Goal: Task Accomplishment & Management: Manage account settings

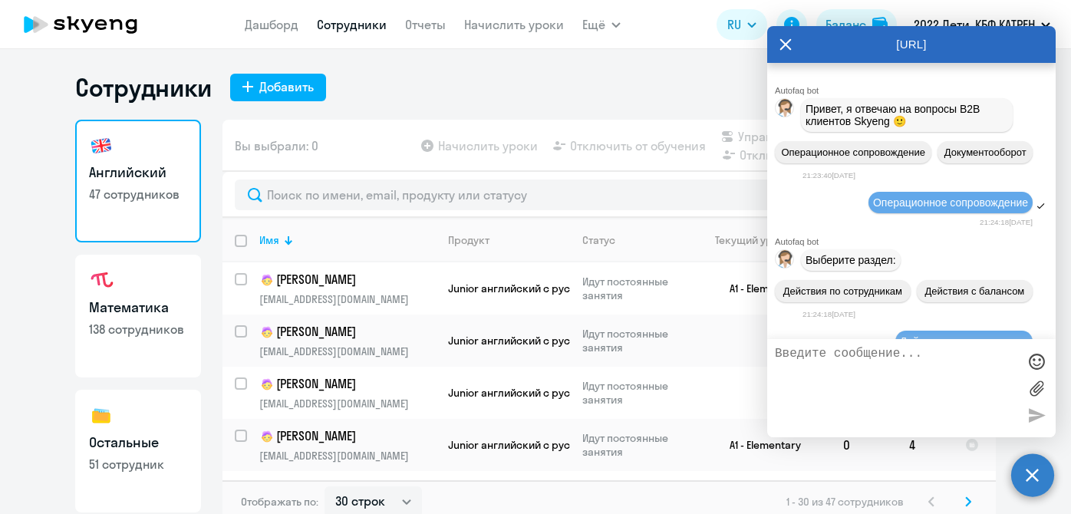
select select "30"
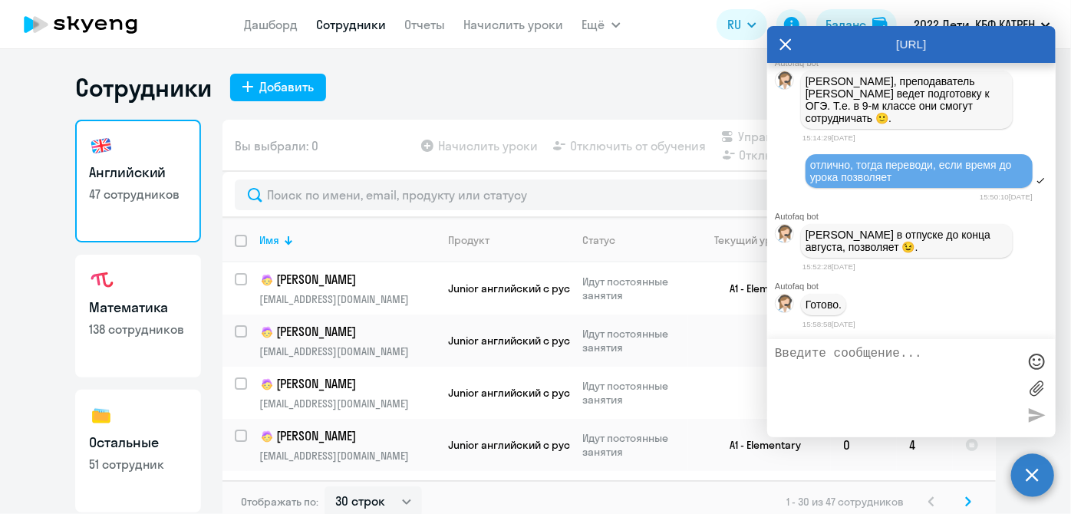
scroll to position [182513, 0]
type textarea "благодарю"
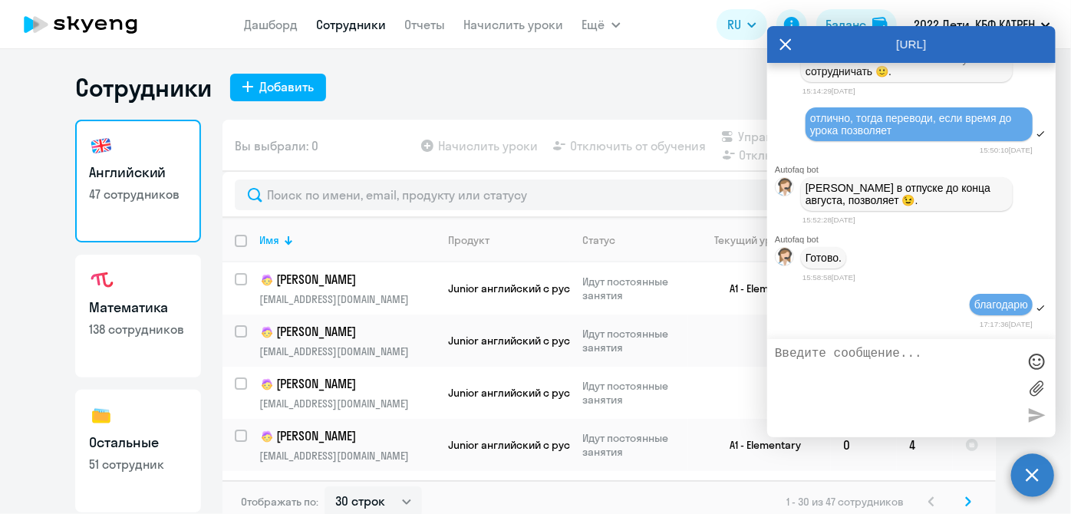
scroll to position [182560, 0]
click at [938, 393] on textarea at bounding box center [896, 388] width 242 height 83
type textarea "еще будут просьбы, чуть позже напишу"
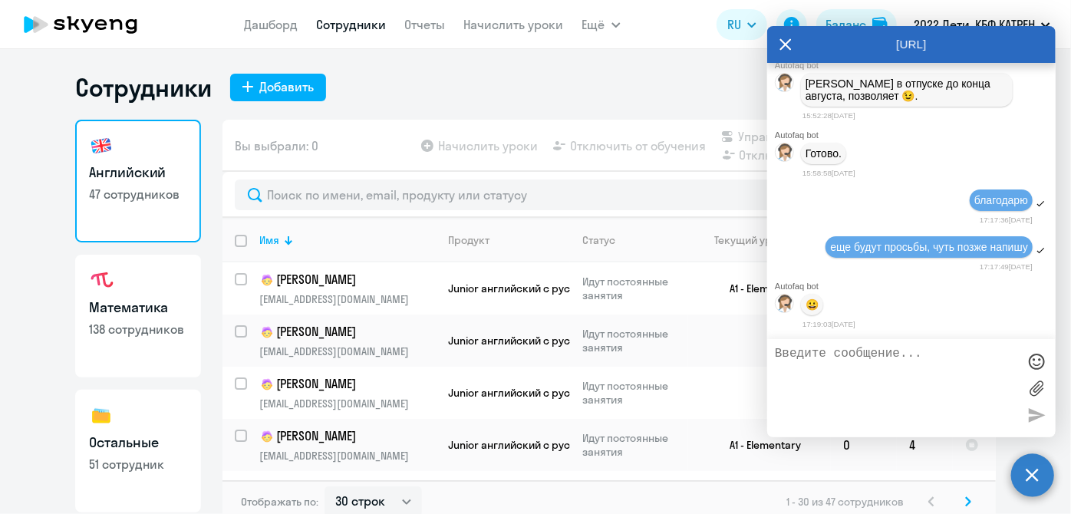
scroll to position [182667, 0]
click at [808, 393] on textarea at bounding box center [896, 388] width 242 height 83
paste textarea "39703923 Ситкина Анна Сергеевна"
type textarea "39703923 [PERSON_NAME] на математику, пожалуйста"
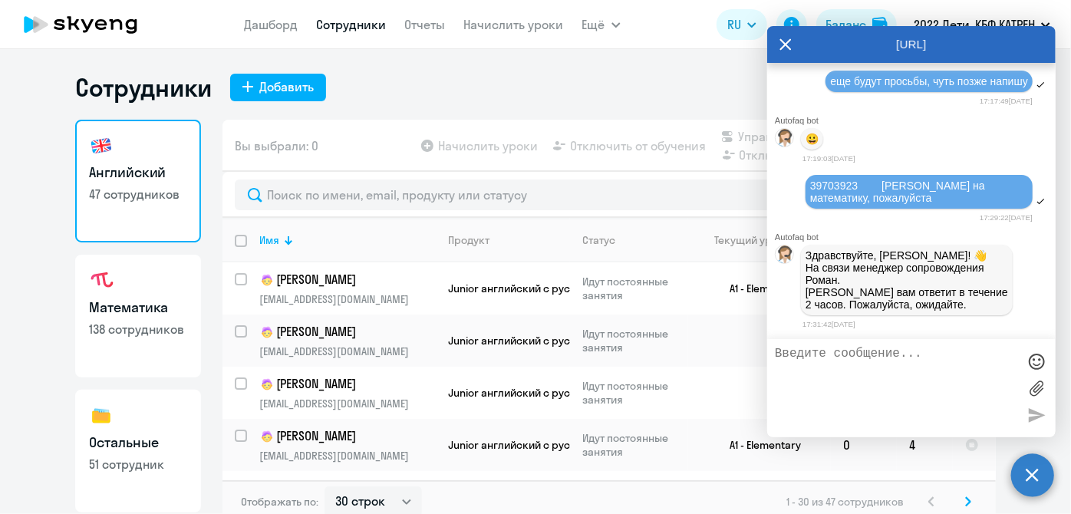
scroll to position [182835, 0]
click at [870, 383] on textarea at bounding box center [896, 388] width 242 height 83
type textarea "Х"
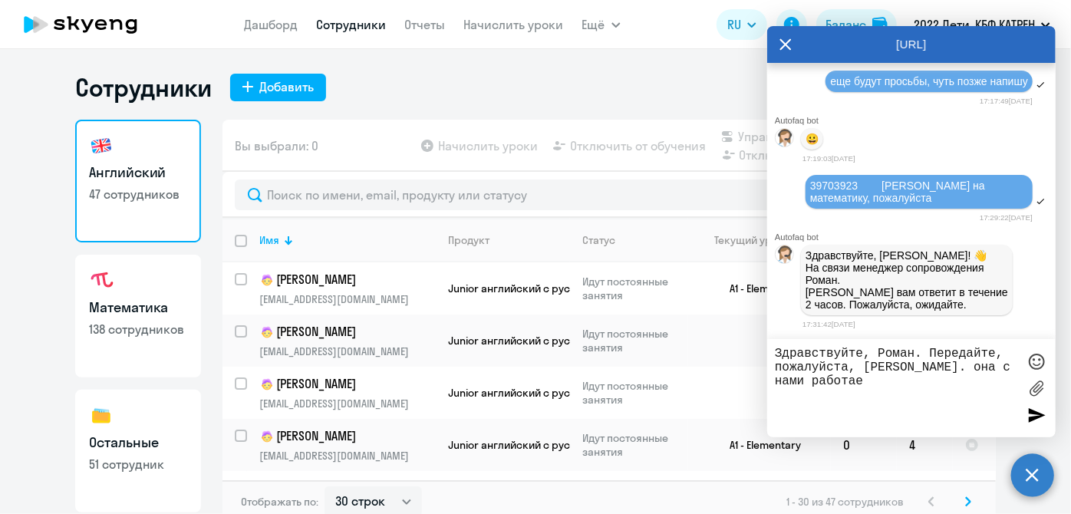
type textarea "Здравствуйте, Роман. Передайте, пожалуйста, [PERSON_NAME]. она с нами работает"
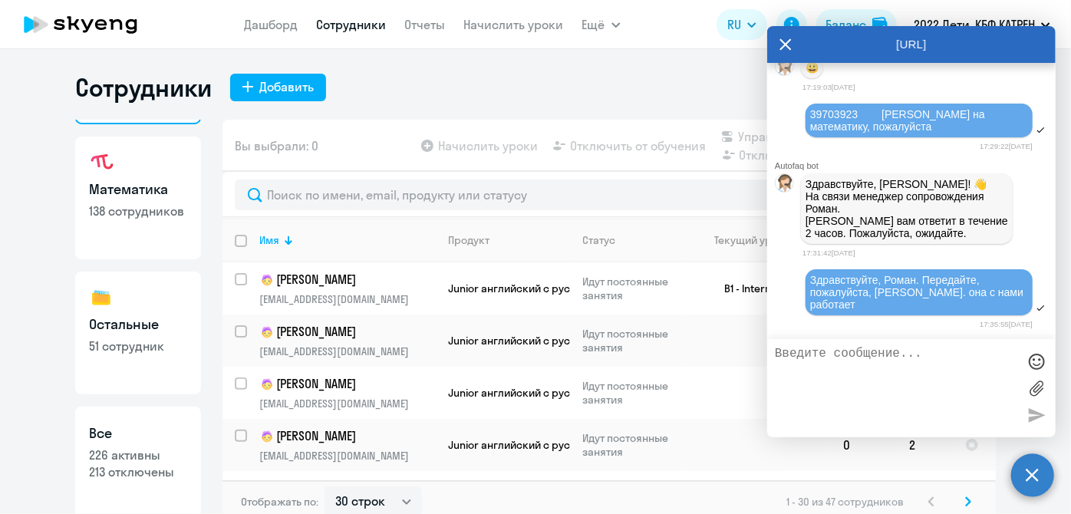
scroll to position [133, 0]
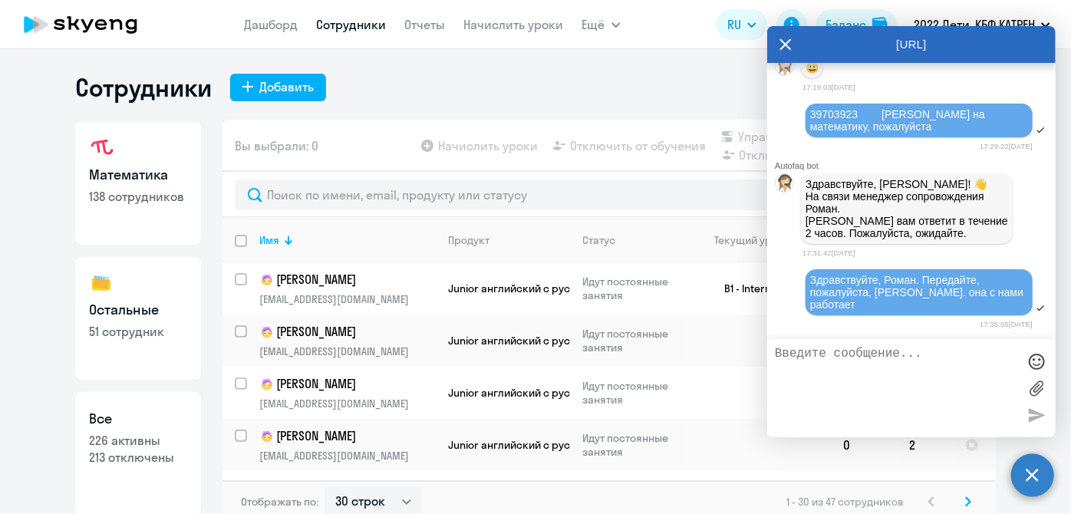
click at [134, 435] on p "226 активны" at bounding box center [138, 440] width 98 height 17
select select "30"
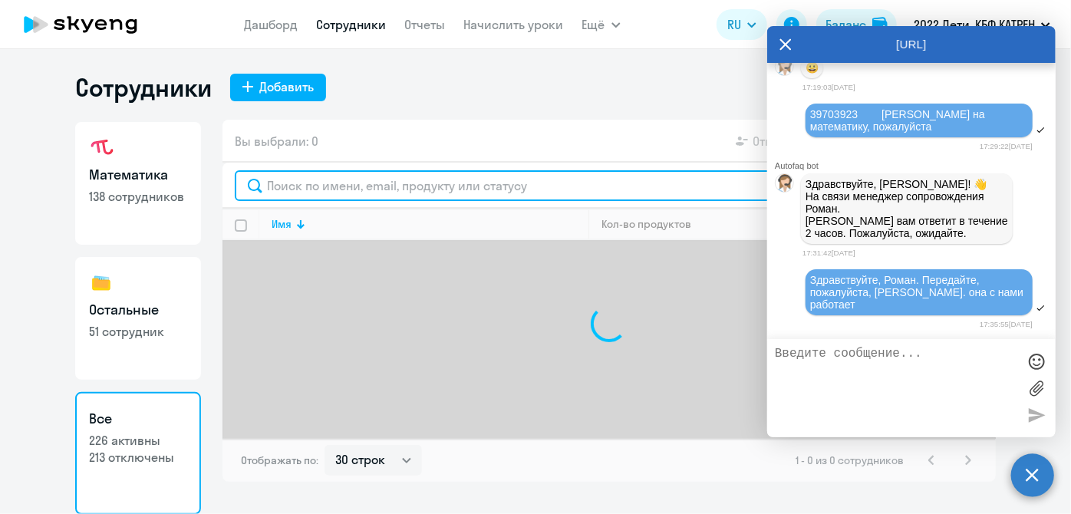
click at [291, 187] on input "text" at bounding box center [609, 185] width 749 height 31
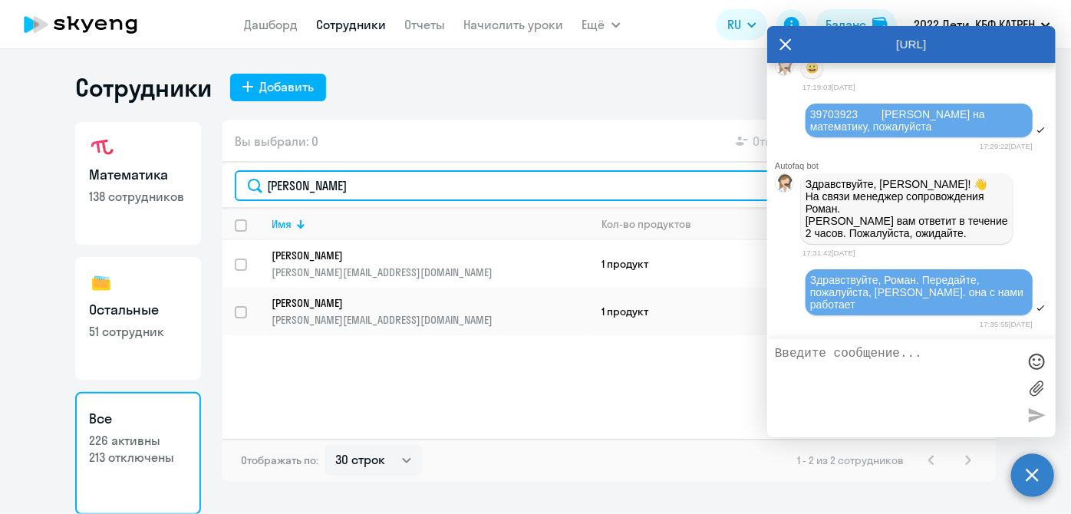
type input "[PERSON_NAME]"
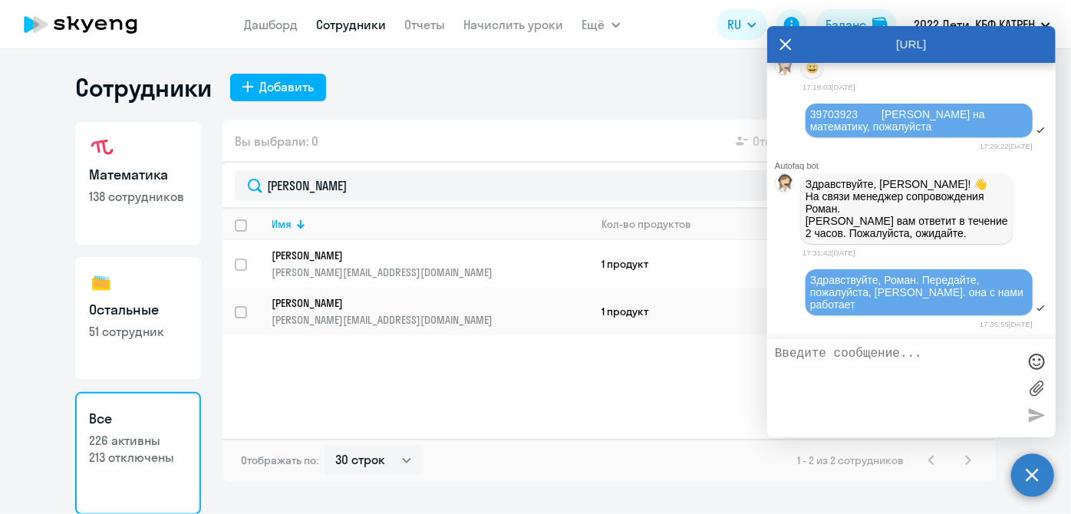
click at [788, 45] on icon at bounding box center [785, 44] width 12 height 37
click at [782, 45] on app-header "Дашборд Сотрудники Отчеты Начислить уроки Ещё Дашборд Сотрудники Отчеты Начисли…" at bounding box center [535, 24] width 1071 height 49
click at [1032, 485] on circle at bounding box center [1032, 474] width 43 height 43
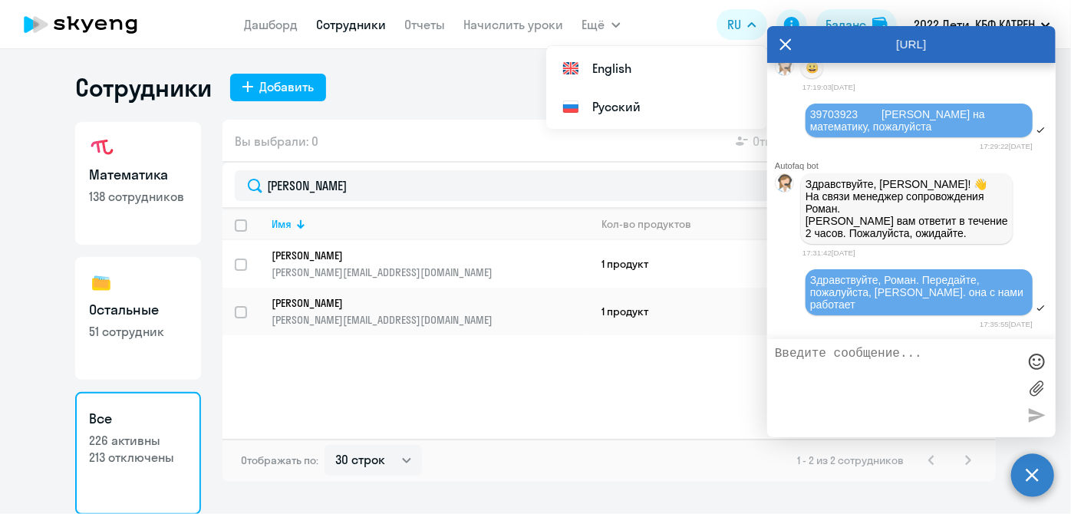
click at [786, 41] on icon at bounding box center [785, 44] width 12 height 37
click at [1041, 482] on circle at bounding box center [1032, 474] width 43 height 43
click at [1032, 472] on circle at bounding box center [1032, 474] width 43 height 43
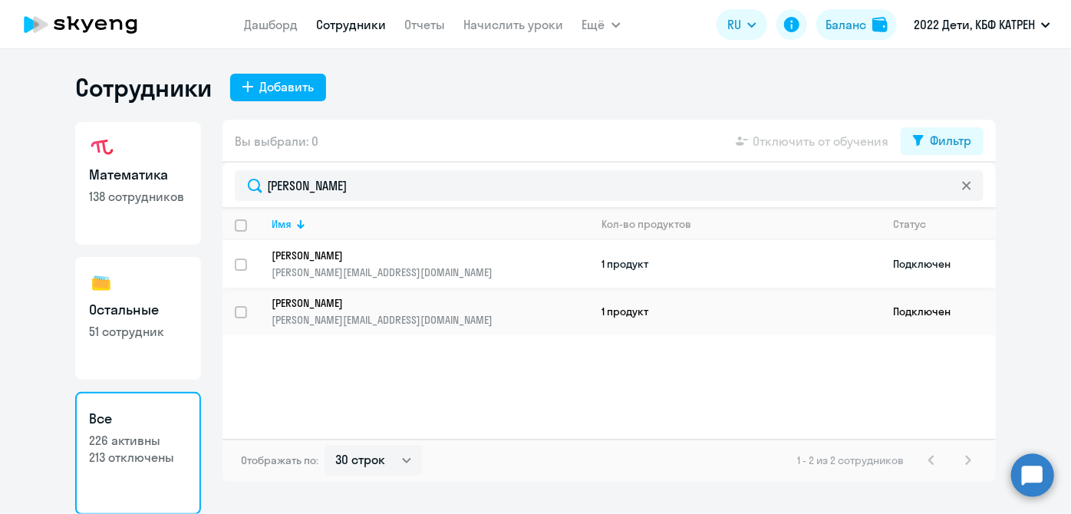
click at [241, 263] on input "select row 40588253" at bounding box center [250, 273] width 31 height 31
checkbox input "true"
click at [239, 312] on input "select row 40588210" at bounding box center [250, 321] width 31 height 31
checkbox input "true"
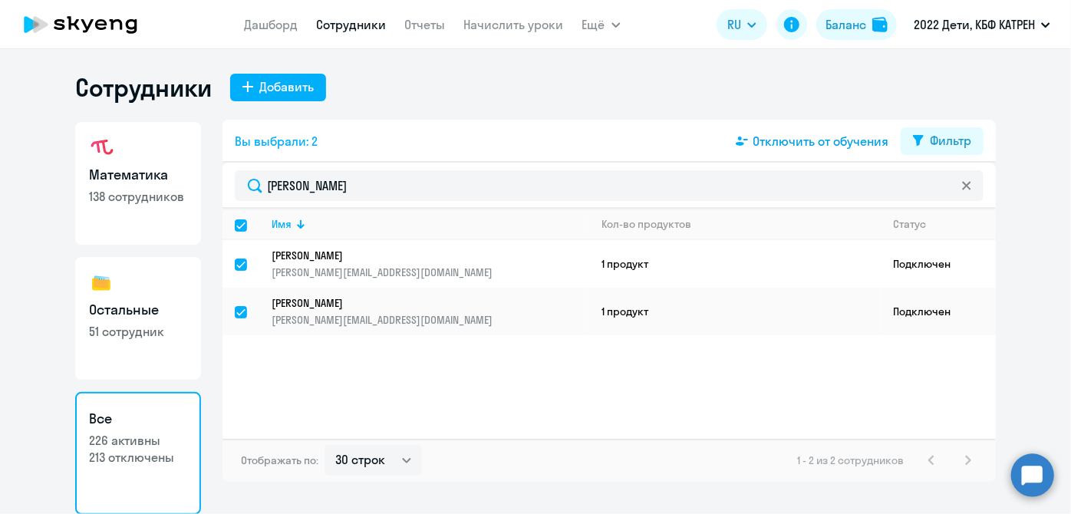
click at [795, 146] on span "Отключить от обучения" at bounding box center [820, 141] width 136 height 18
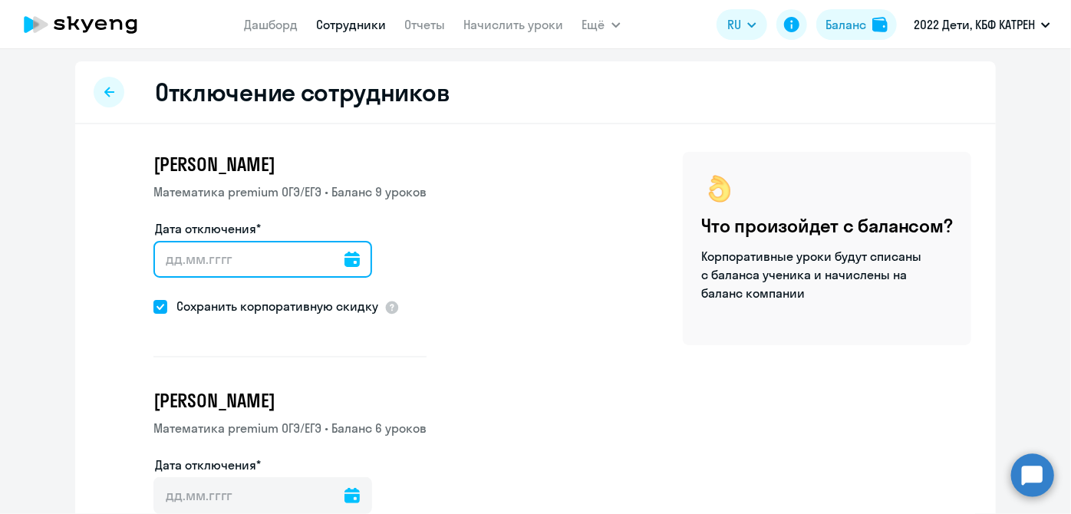
click at [345, 258] on input "Дата отключения*" at bounding box center [262, 259] width 219 height 37
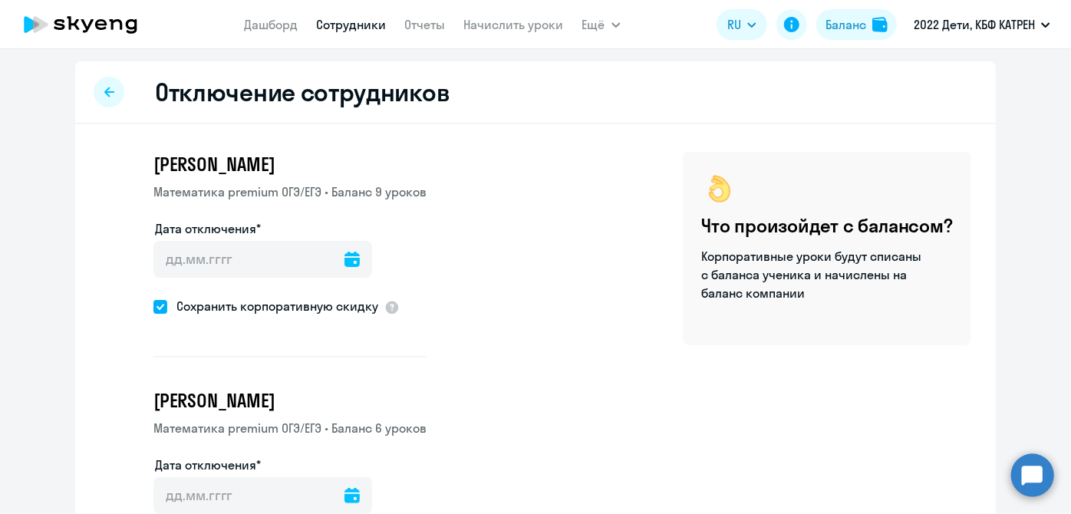
click at [344, 259] on icon at bounding box center [351, 259] width 15 height 15
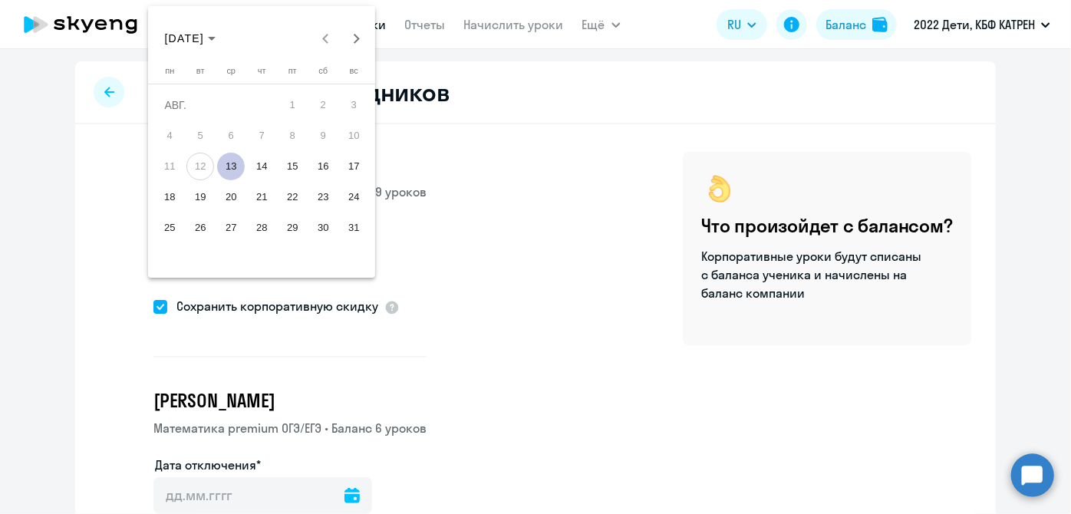
click at [232, 166] on span "13" at bounding box center [231, 167] width 28 height 28
type input "13.08.2025"
type input "13.8.2025"
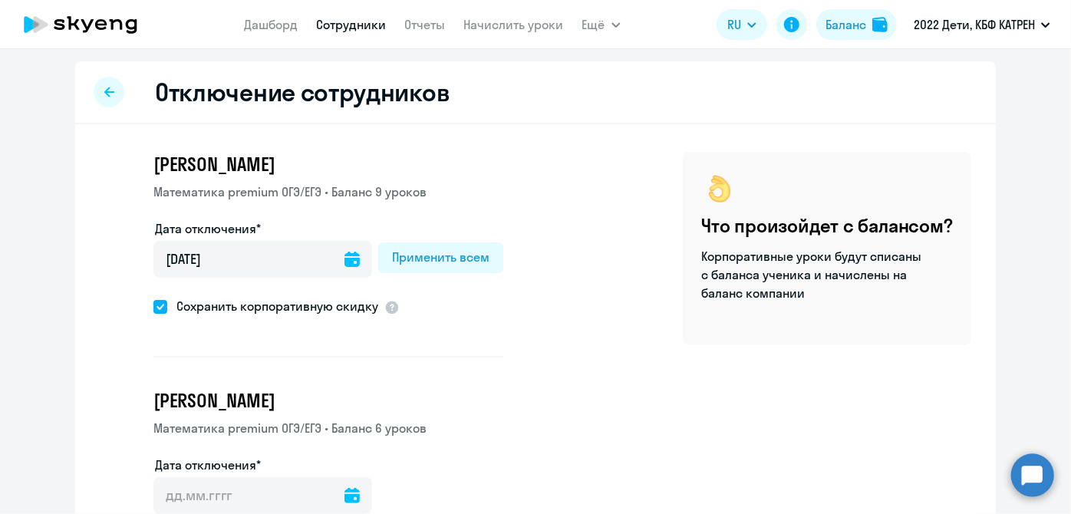
click at [156, 304] on span at bounding box center [160, 307] width 14 height 14
click at [153, 306] on input "Сохранить корпоративную скидку" at bounding box center [153, 306] width 1 height 1
checkbox input "false"
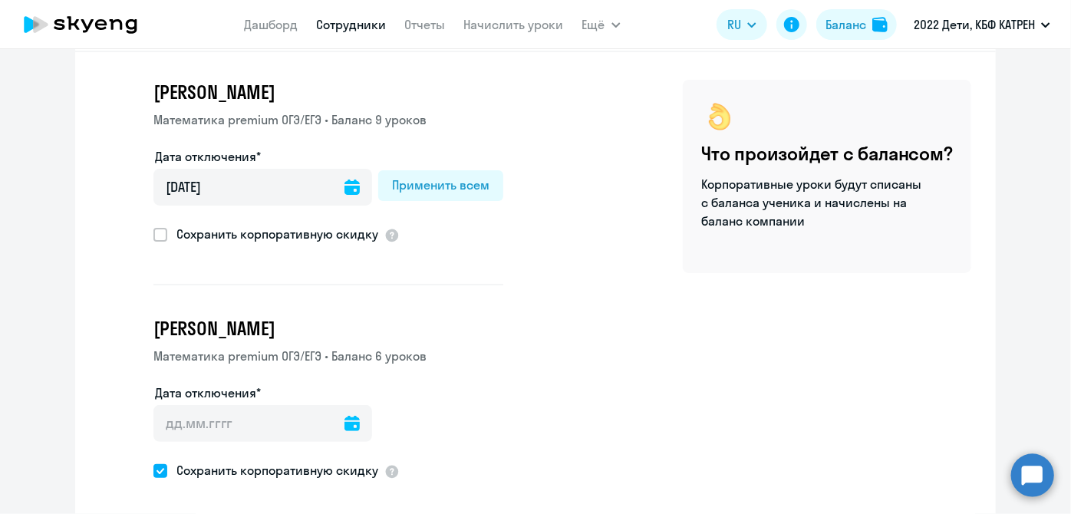
scroll to position [144, 0]
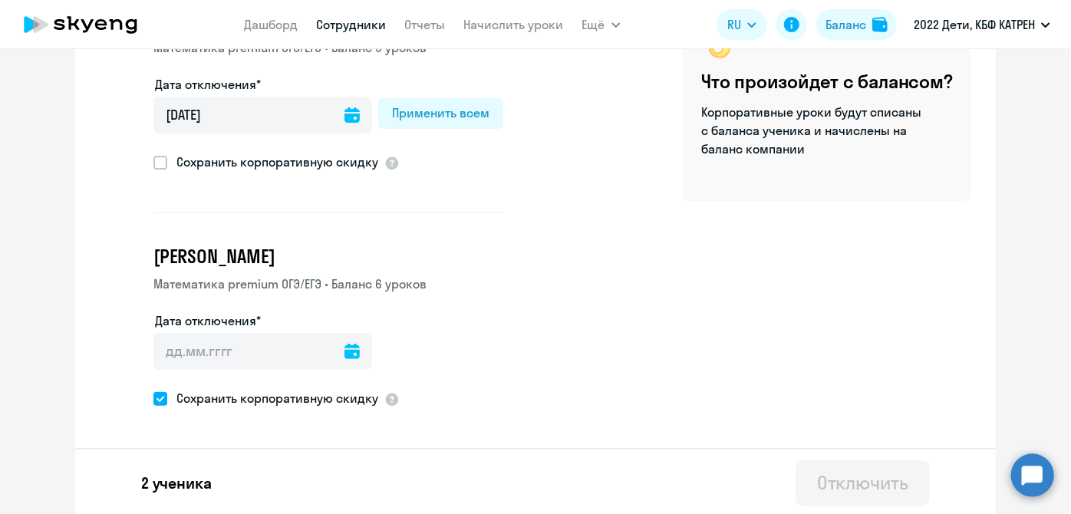
click at [344, 352] on icon at bounding box center [351, 351] width 15 height 15
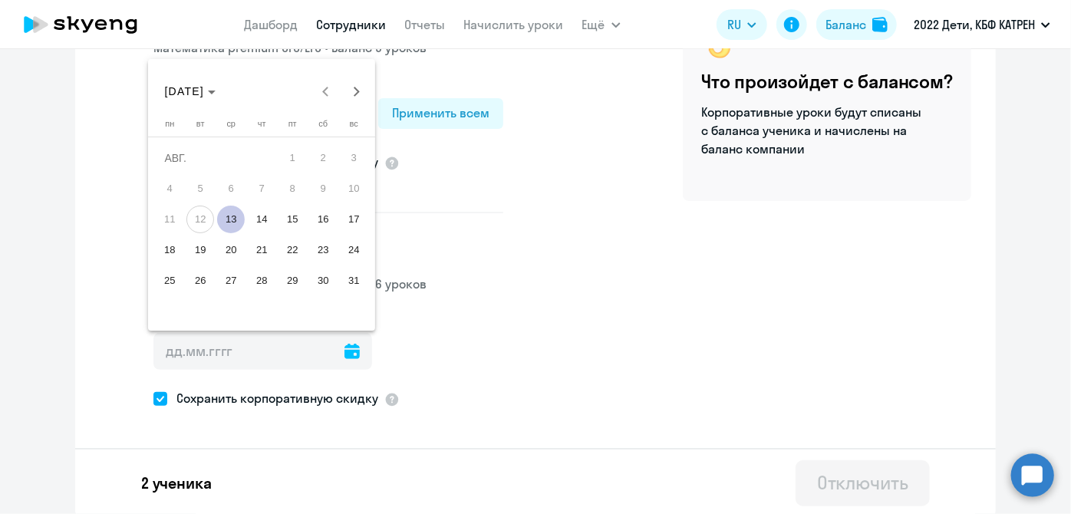
click at [224, 217] on span "13" at bounding box center [231, 220] width 28 height 28
type input "13.08.2025"
type input "13.8.2025"
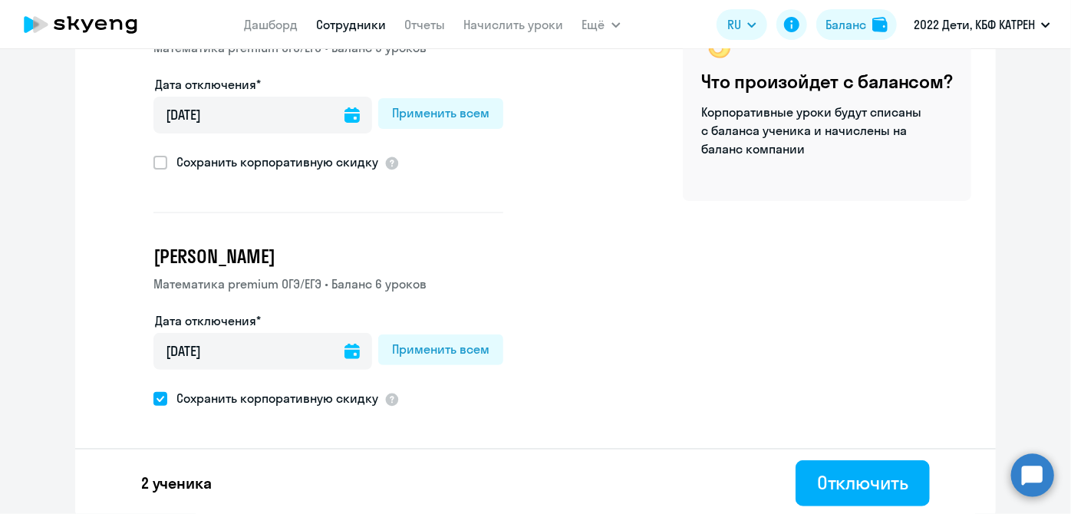
click at [153, 396] on span at bounding box center [160, 399] width 14 height 14
click at [153, 398] on input "Сохранить корпоративную скидку" at bounding box center [153, 398] width 1 height 1
checkbox input "false"
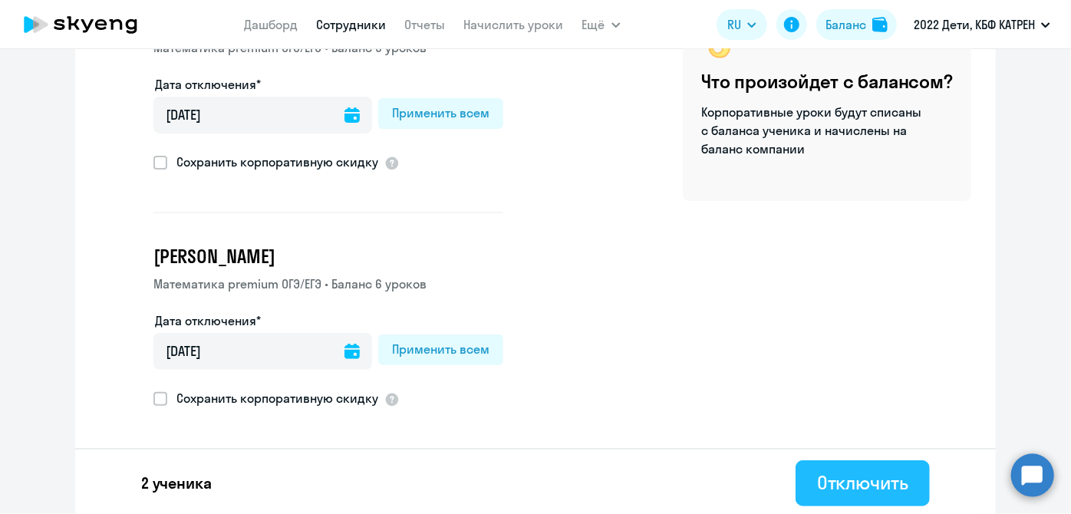
click at [844, 487] on div "Отключить" at bounding box center [862, 482] width 91 height 25
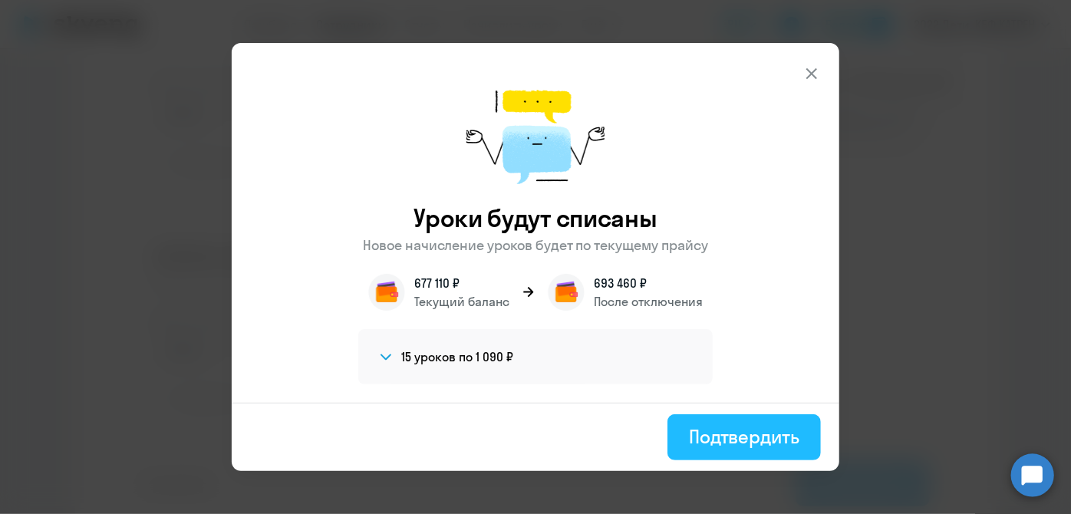
click at [749, 438] on div "Подтвердить" at bounding box center [744, 436] width 110 height 25
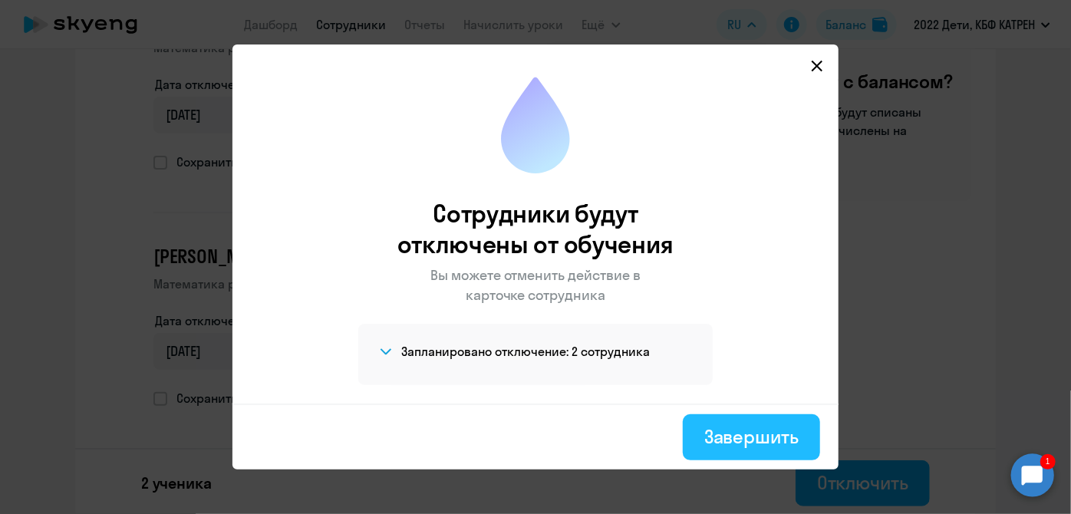
click at [742, 434] on div "Завершить" at bounding box center [751, 436] width 94 height 25
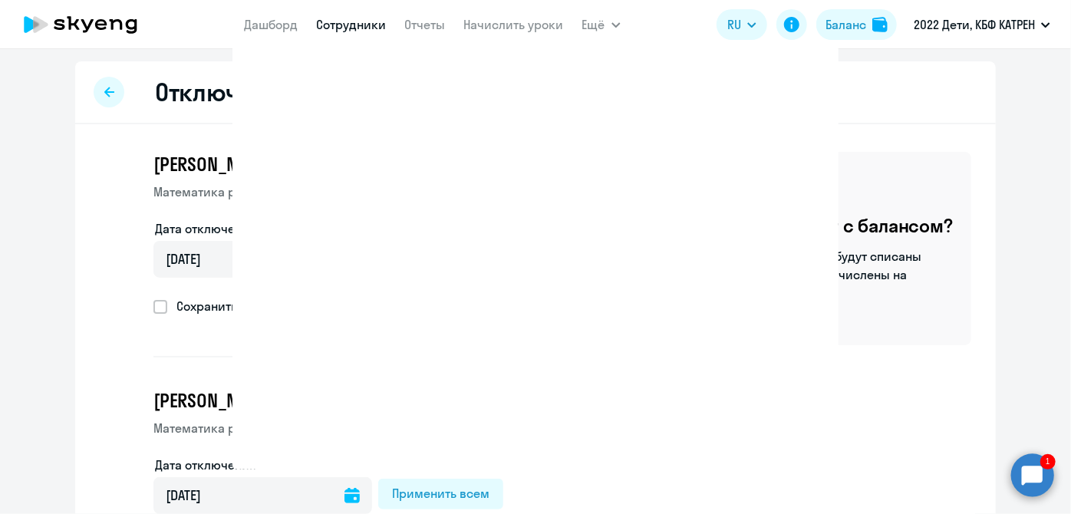
select select "30"
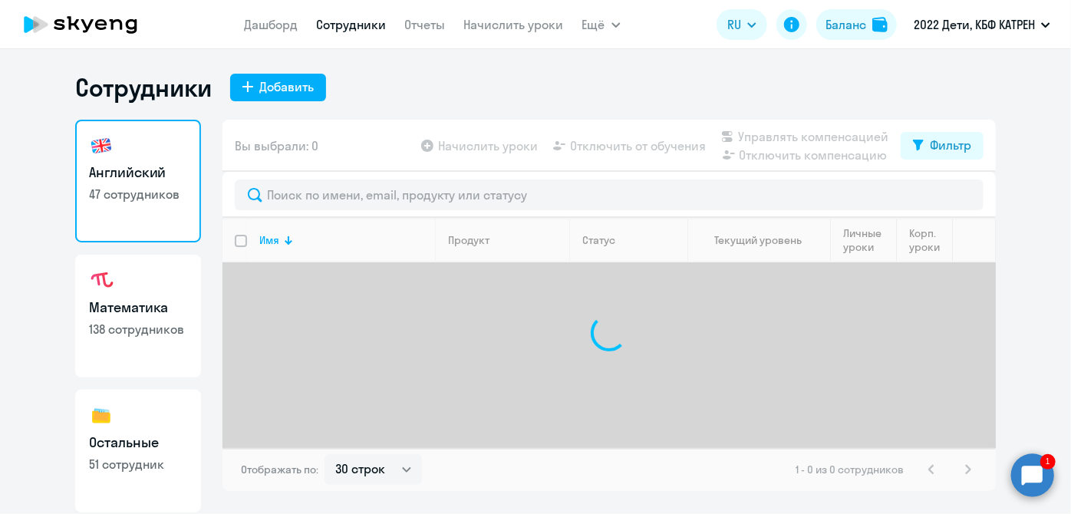
click at [1022, 472] on circle at bounding box center [1032, 474] width 43 height 43
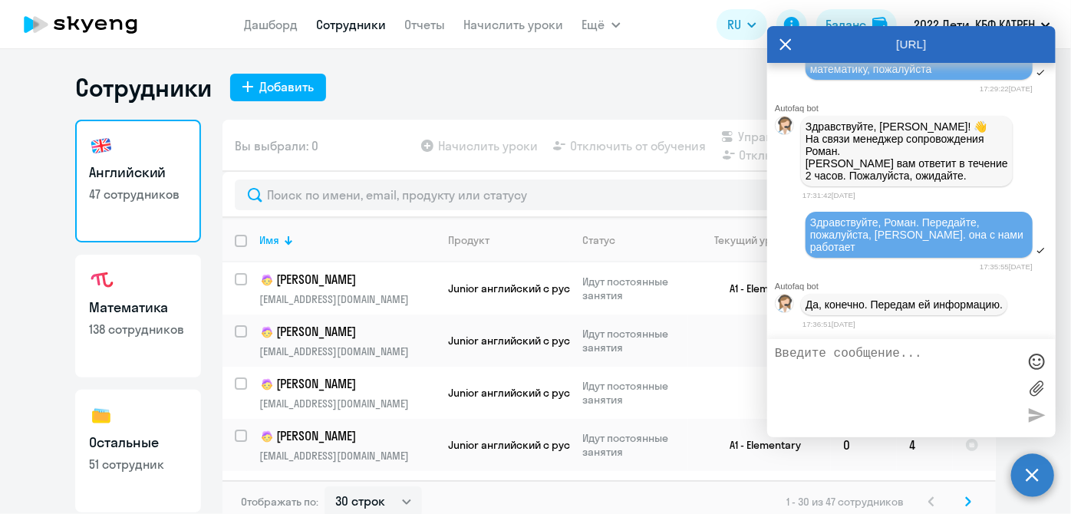
scroll to position [182971, 0]
click at [887, 371] on textarea at bounding box center [896, 388] width 242 height 83
paste textarea "15141092 Коржос Наталья Михайловна"
type textarea "15141092 [PERSON_NAME], пожалуйста, на математику"
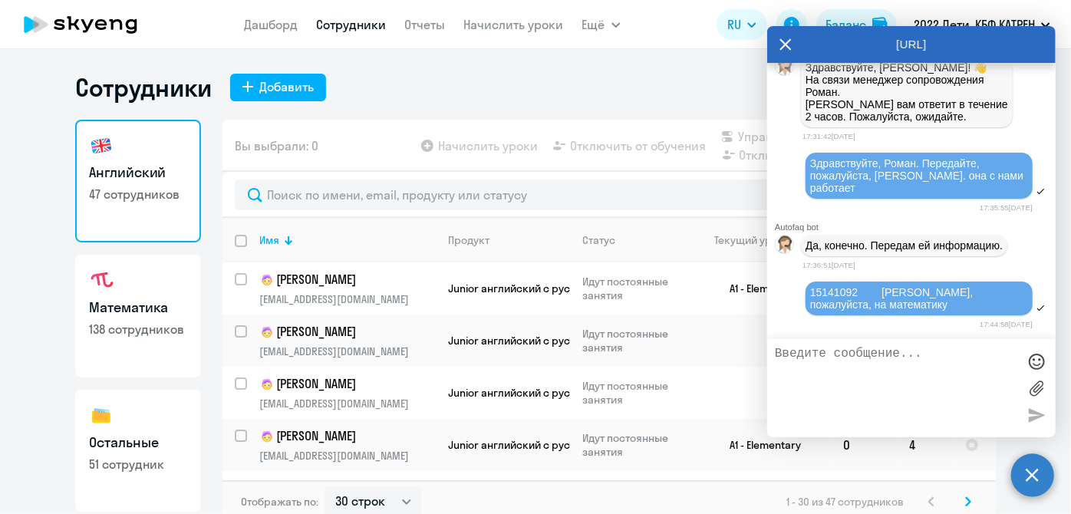
scroll to position [182909, 0]
paste textarea "24541886 Бельды Алена Андреевна"
type textarea "24541886 [PERSON_NAME], пожалуйста, фамилию на [PERSON_NAME]"
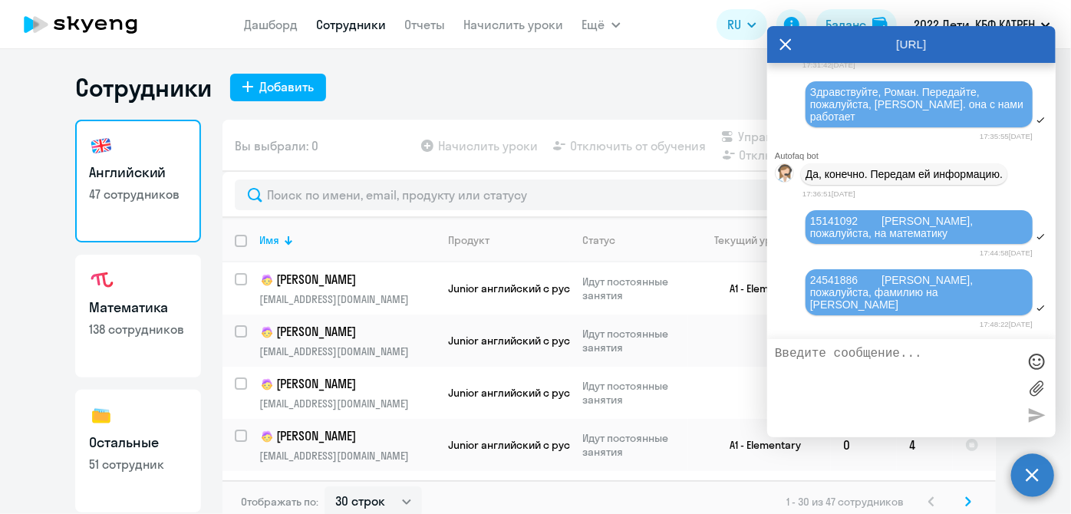
scroll to position [133, 0]
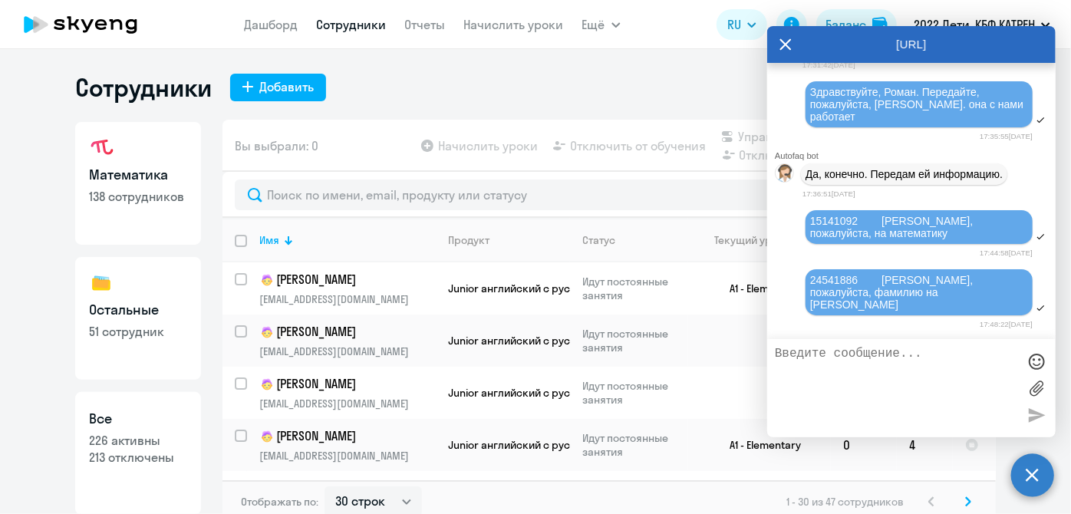
click at [136, 459] on p "213 отключены" at bounding box center [138, 457] width 98 height 17
select select "30"
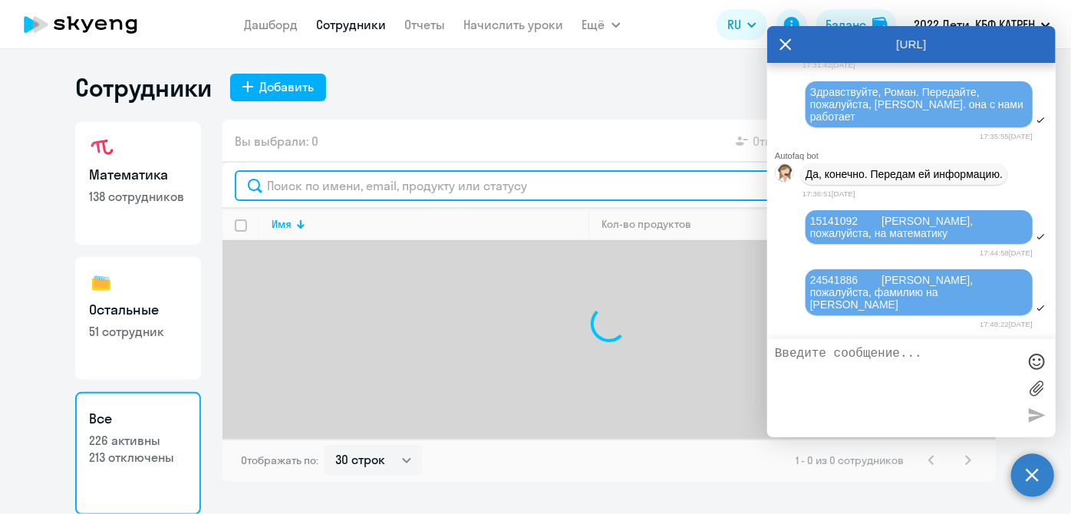
click at [344, 186] on input "text" at bounding box center [609, 185] width 749 height 31
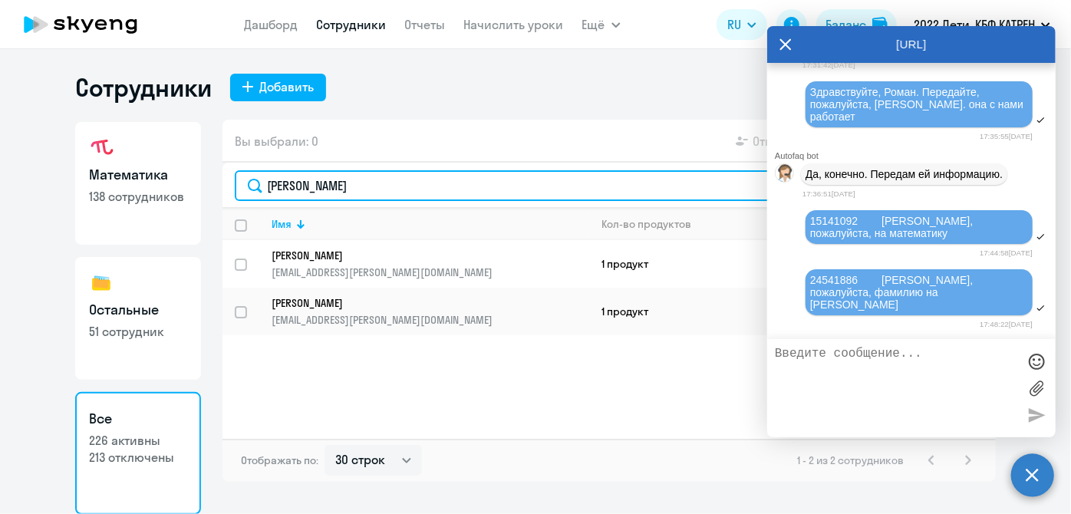
type input "савельев"
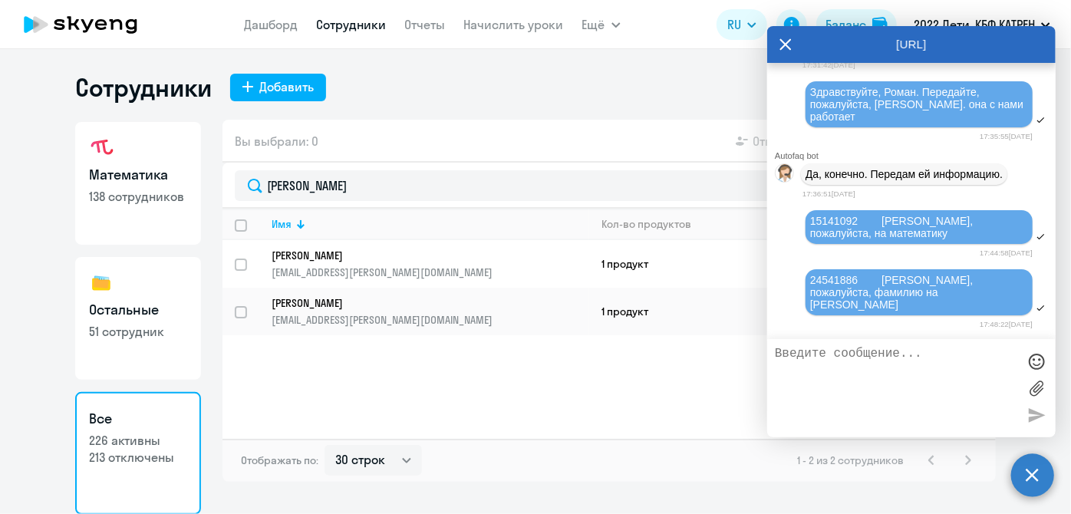
click at [782, 42] on icon at bounding box center [786, 44] width 12 height 12
click at [340, 322] on p "[EMAIL_ADDRESS][PERSON_NAME][DOMAIN_NAME]" at bounding box center [429, 320] width 317 height 14
click at [1035, 476] on circle at bounding box center [1032, 474] width 43 height 43
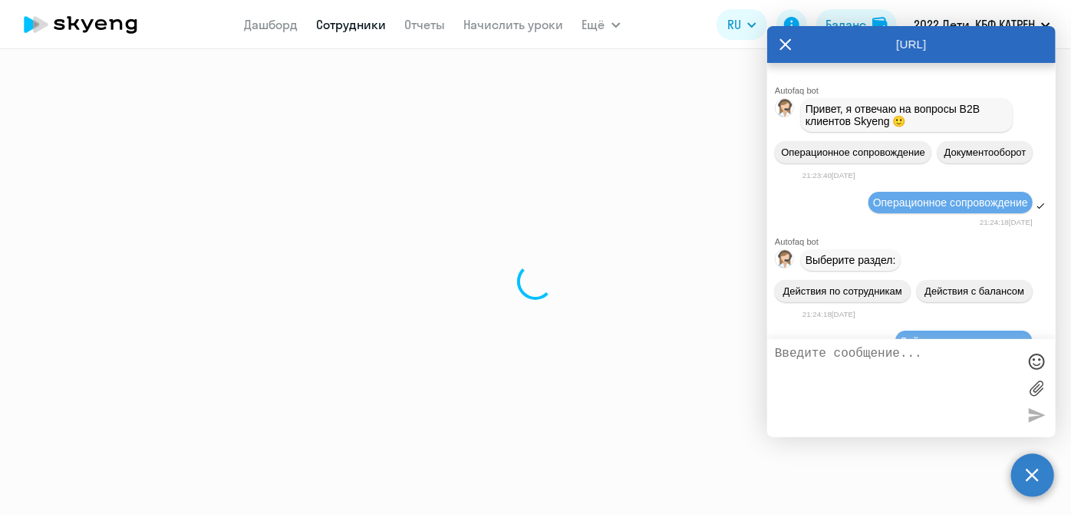
select select "math"
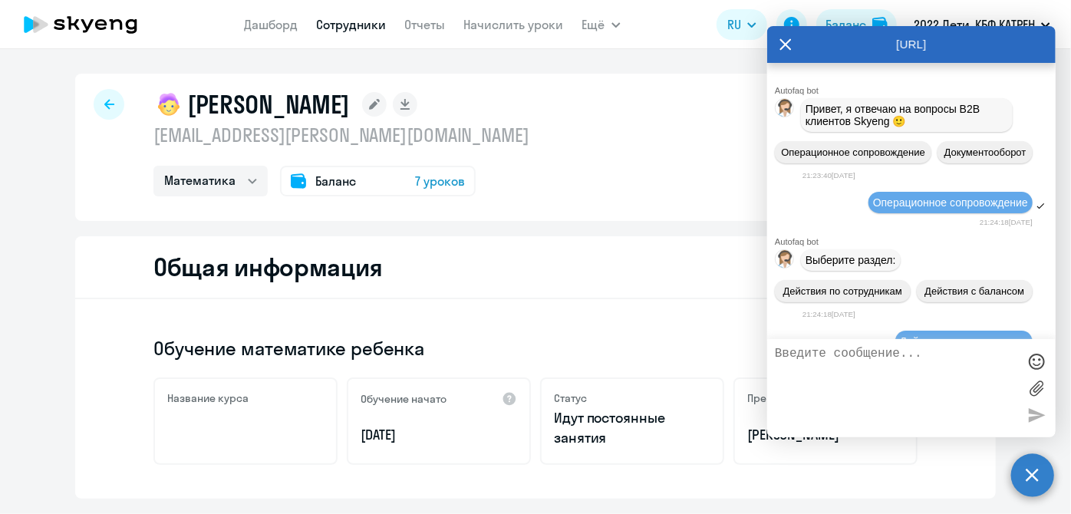
scroll to position [183101, 0]
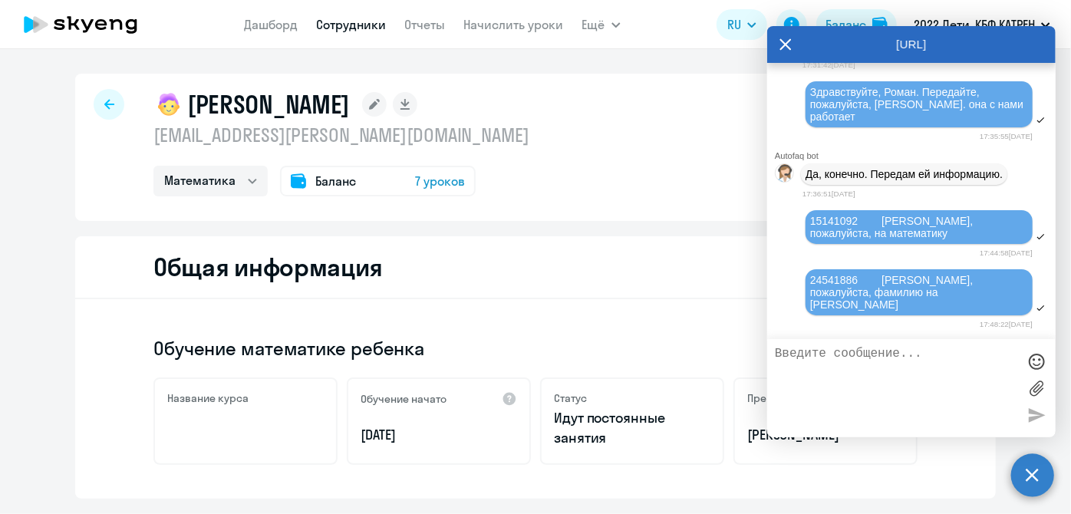
click at [788, 46] on icon at bounding box center [786, 44] width 12 height 12
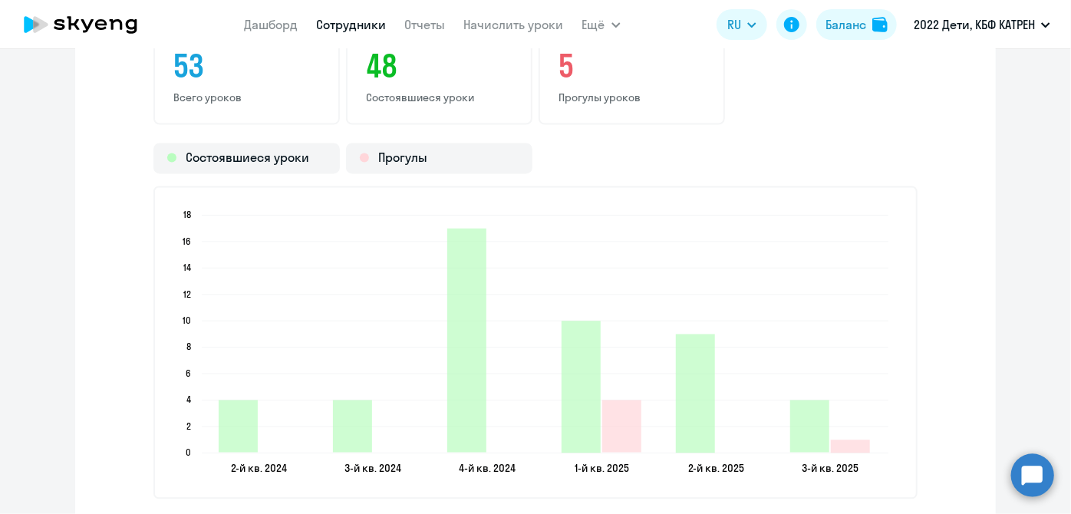
scroll to position [1324, 0]
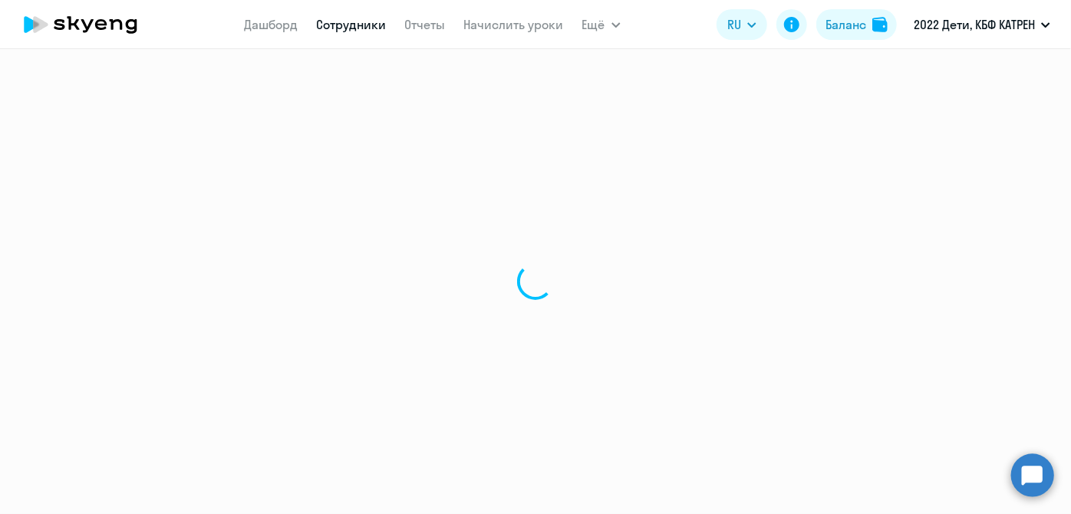
select select "30"
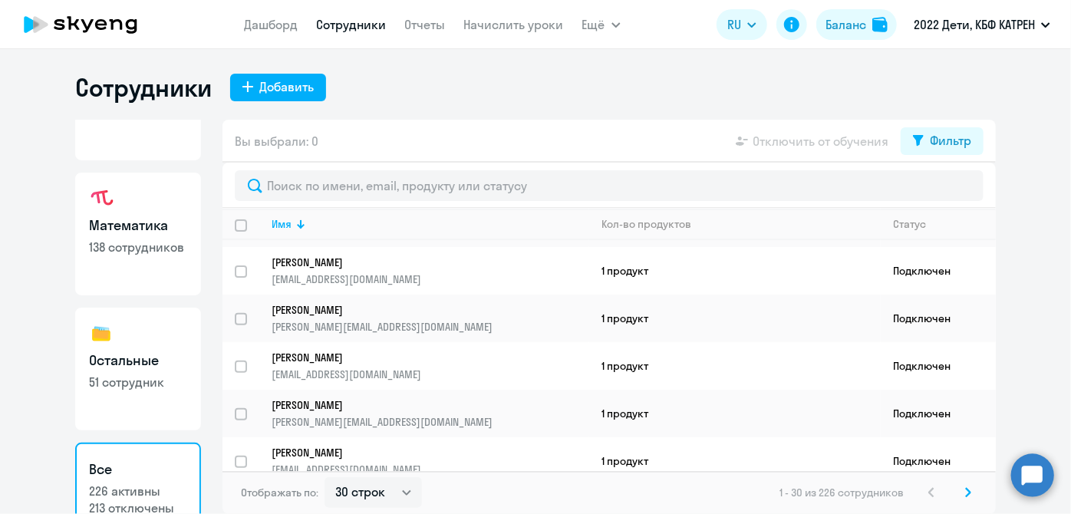
scroll to position [133, 0]
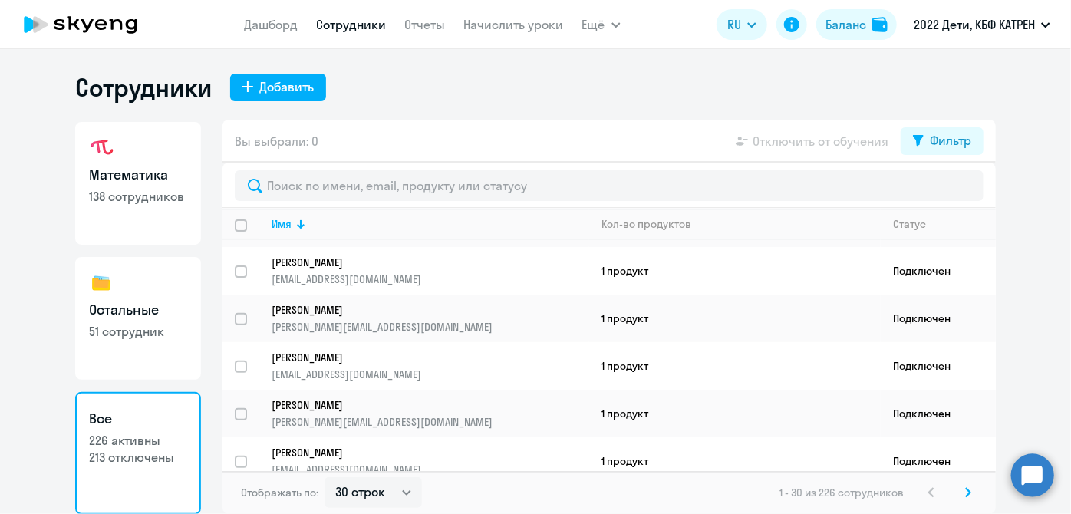
click at [145, 446] on p "226 активны" at bounding box center [138, 440] width 98 height 17
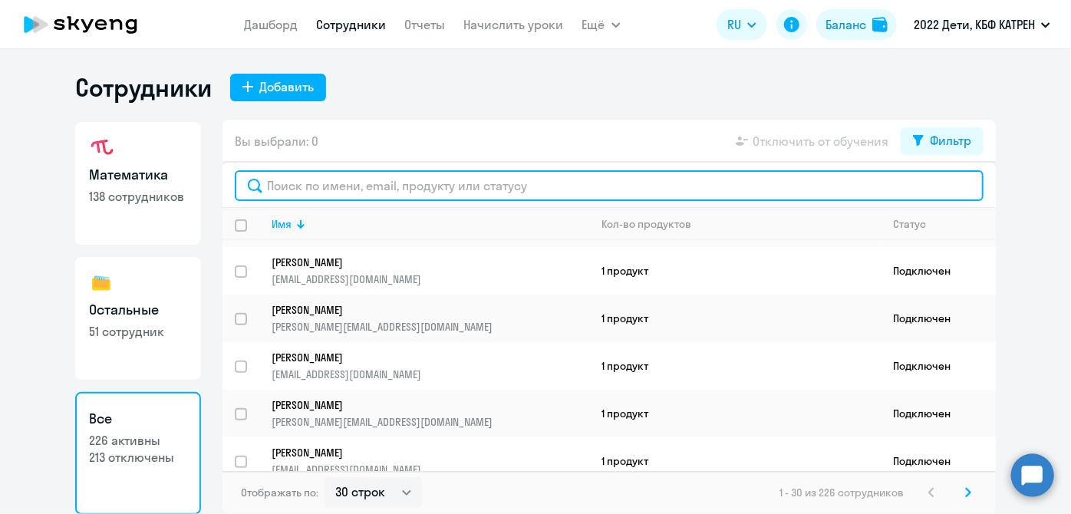
click at [325, 185] on input "text" at bounding box center [609, 185] width 749 height 31
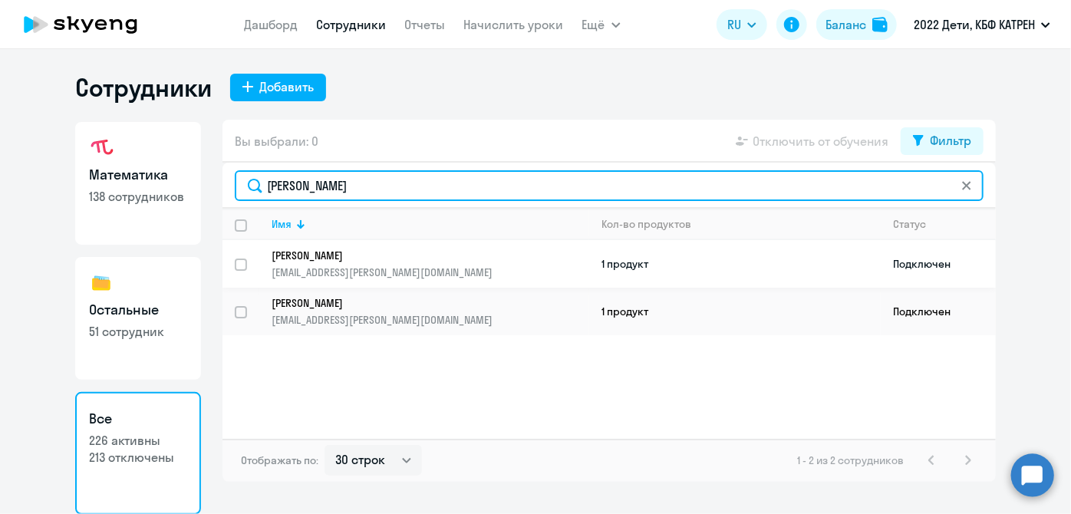
type input "савель"
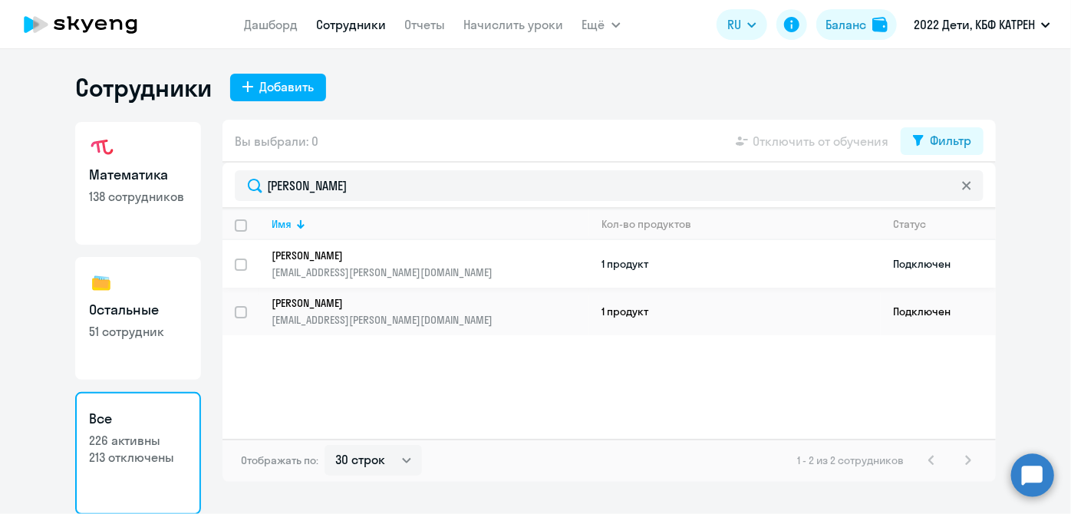
click at [282, 265] on p "[EMAIL_ADDRESS][PERSON_NAME][DOMAIN_NAME]" at bounding box center [429, 272] width 317 height 14
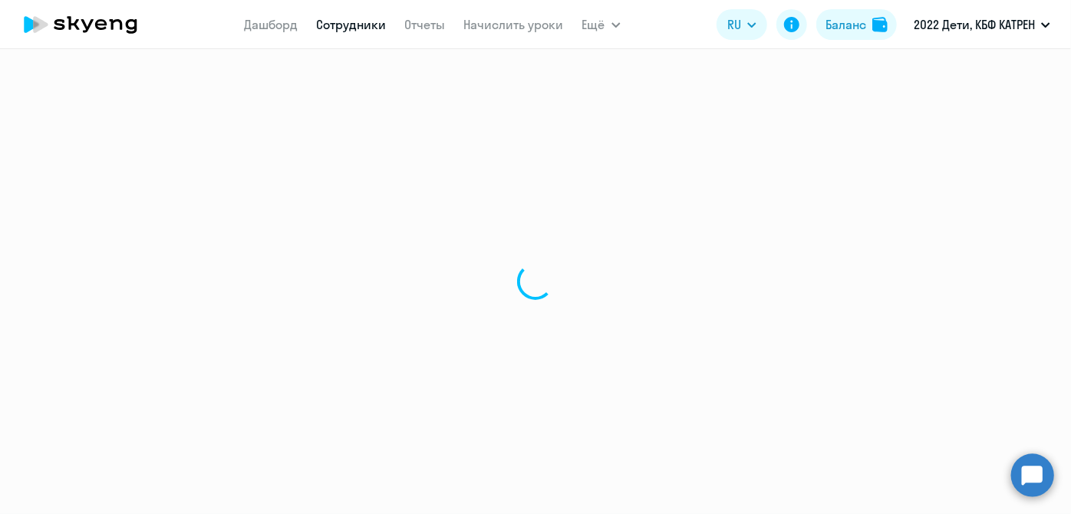
select select "english"
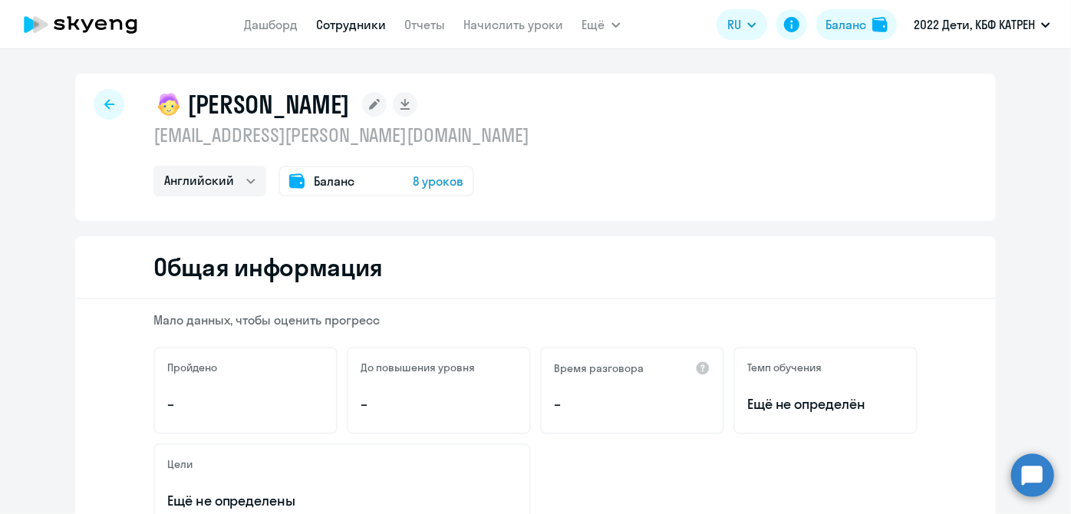
click at [1032, 477] on circle at bounding box center [1032, 474] width 43 height 43
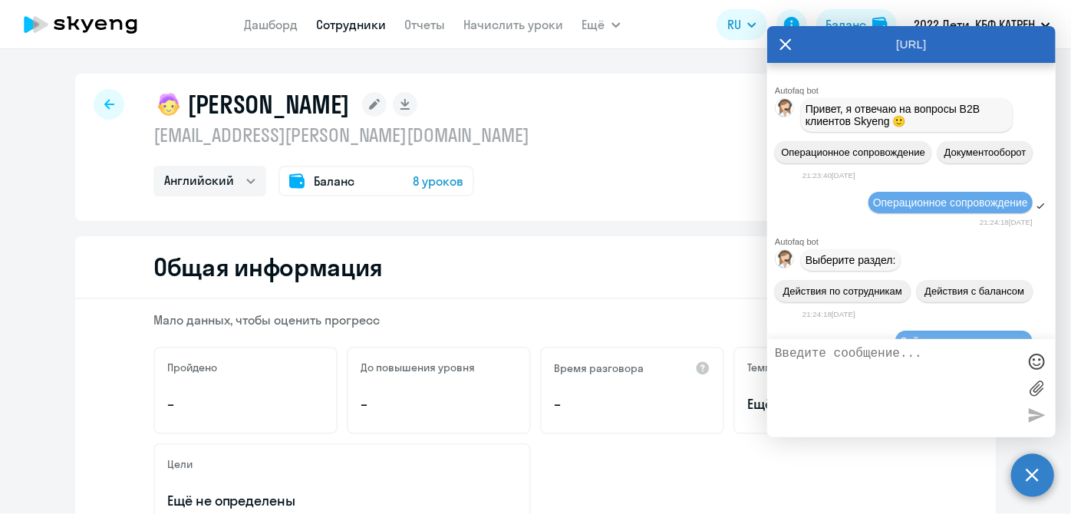
scroll to position [183101, 0]
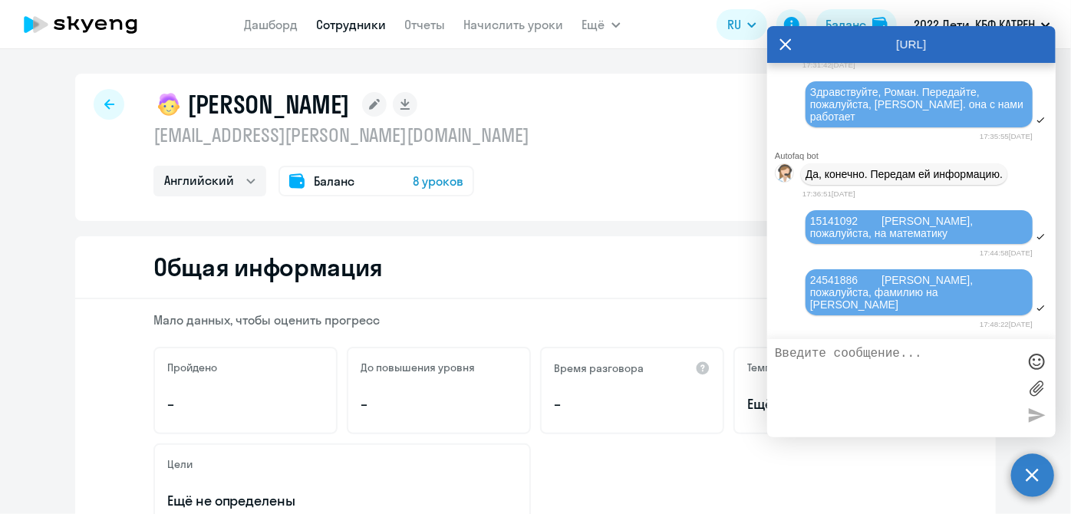
click at [873, 373] on textarea at bounding box center [896, 388] width 242 height 83
paste textarea "17482878 Кузовенкова (Иванова) Дарья Андреевна"
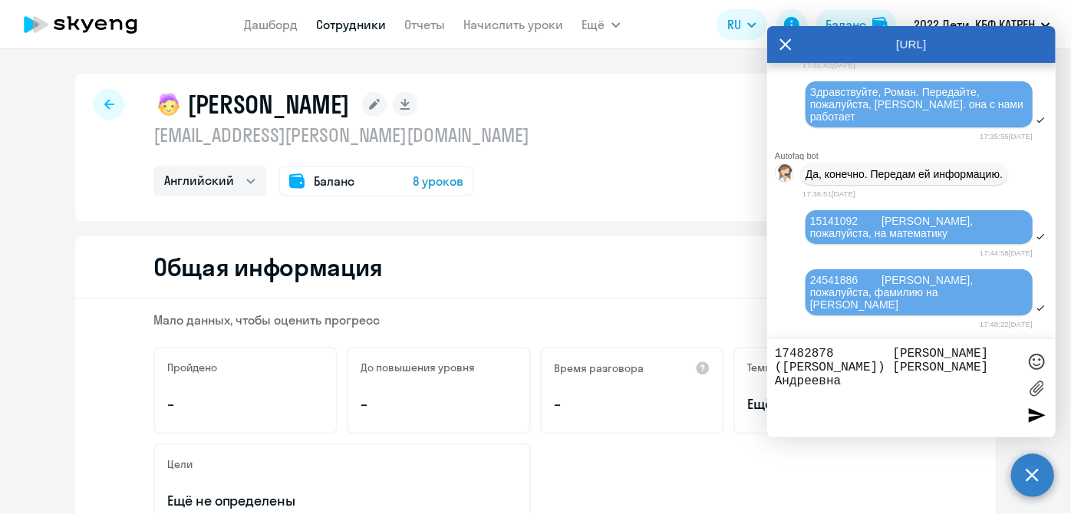
drag, startPoint x: 1000, startPoint y: 351, endPoint x: 890, endPoint y: 347, distance: 109.8
click at [890, 347] on textarea "17482878 Кузовенкова (Иванова) Дарья Андреевна" at bounding box center [896, 388] width 242 height 83
click at [937, 370] on textarea "17482878 (Иванова) Дарья Андреевна" at bounding box center [896, 388] width 242 height 83
paste textarea "Кузовенкова"
type textarea "17482878 ([PERSON_NAME]) [PERSON_NAME] Андреевна измени фамилию на [PERSON_NAME…"
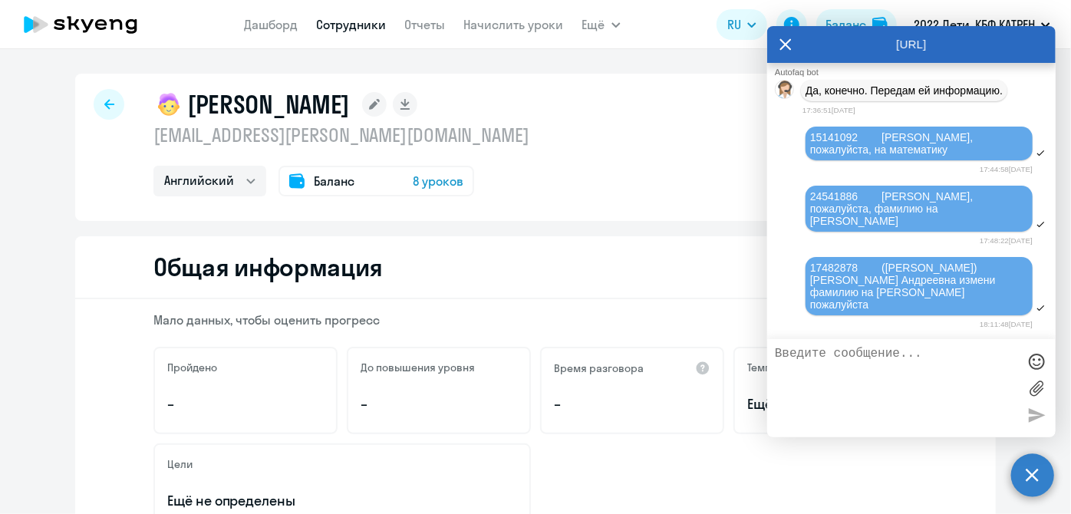
scroll to position [183179, 0]
click at [345, 31] on link "Сотрудники" at bounding box center [352, 24] width 70 height 15
click at [345, 25] on link "Сотрудники" at bounding box center [352, 24] width 70 height 15
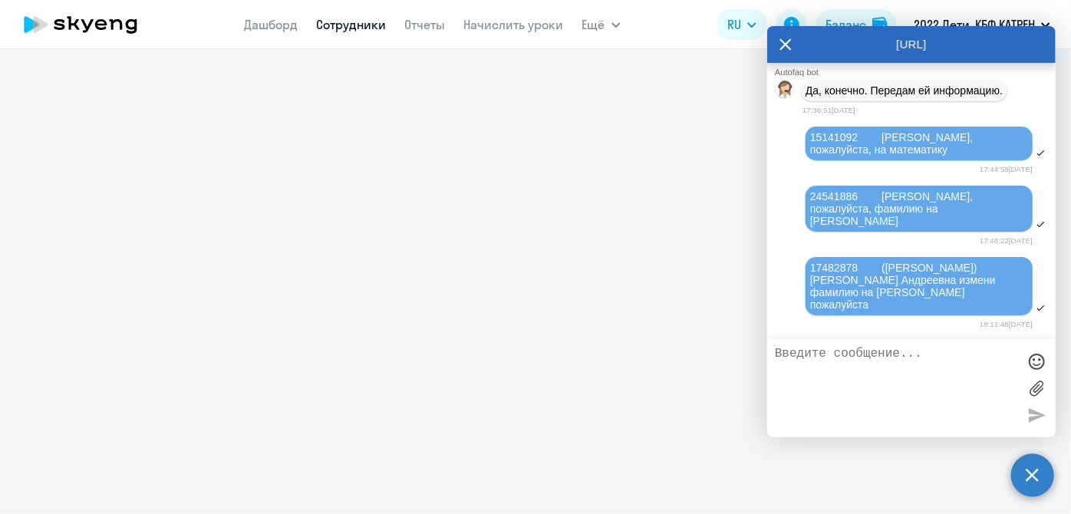
click at [785, 45] on icon at bounding box center [786, 44] width 12 height 12
click at [1033, 479] on circle at bounding box center [1032, 474] width 43 height 43
click at [1032, 475] on circle at bounding box center [1032, 474] width 43 height 43
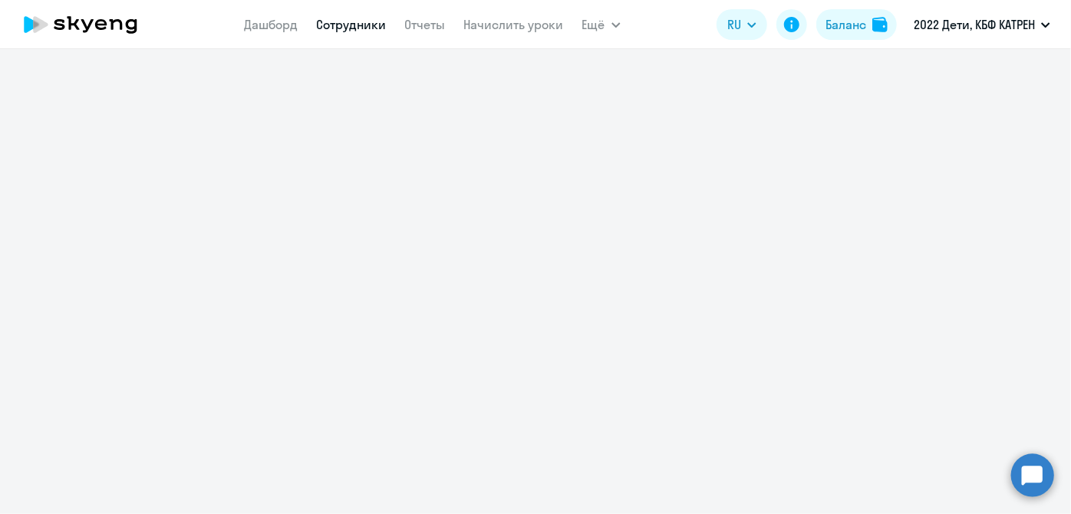
click at [362, 26] on link "Сотрудники" at bounding box center [352, 24] width 70 height 15
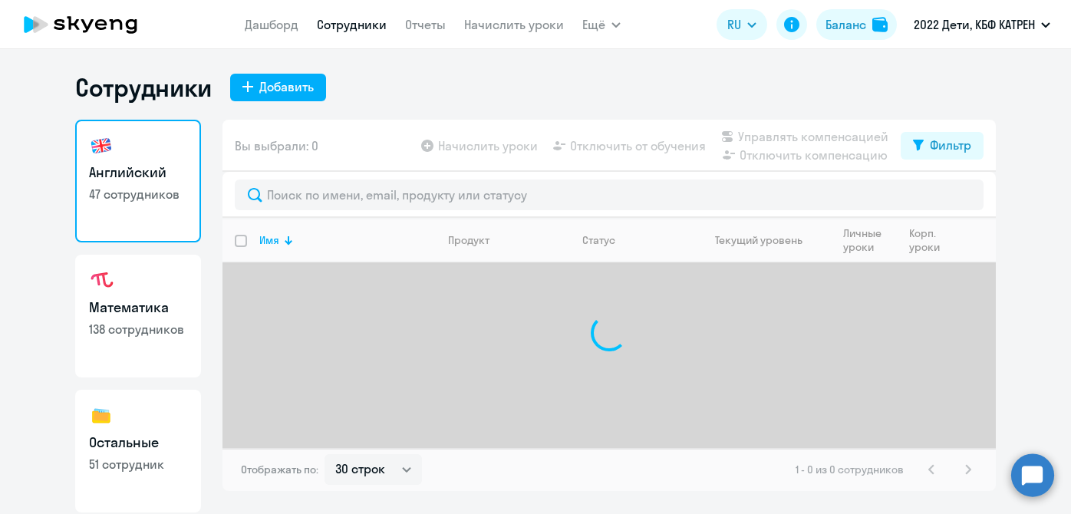
select select "30"
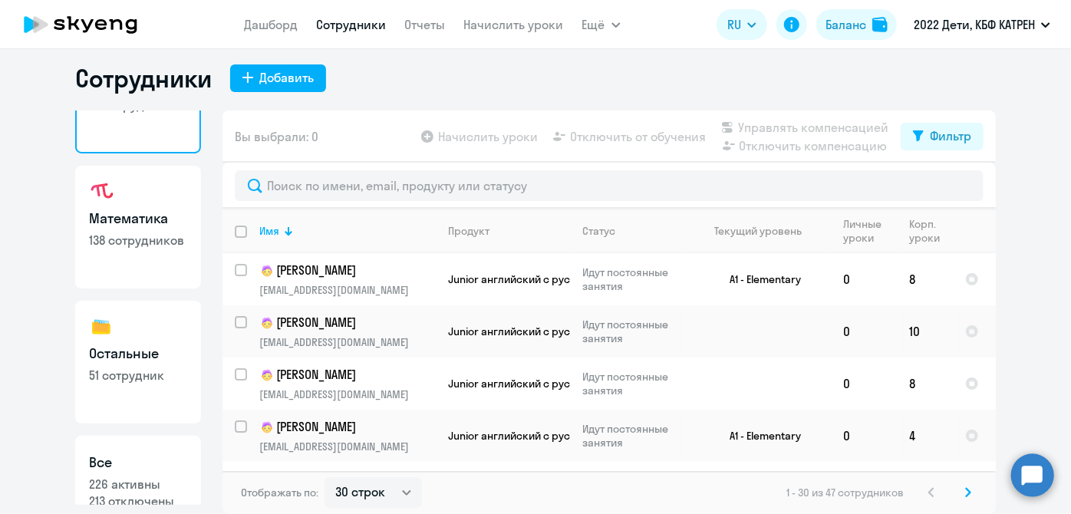
scroll to position [133, 0]
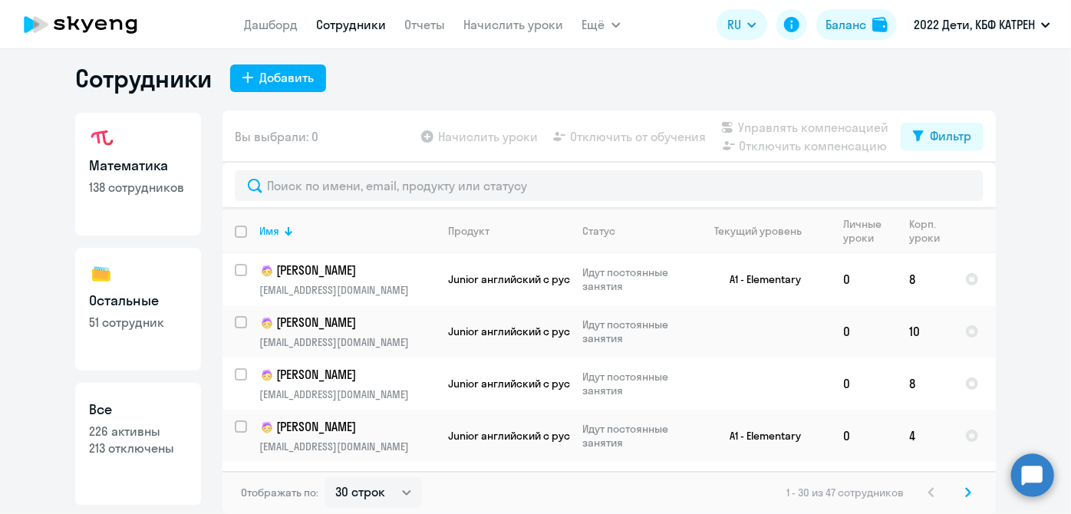
click at [134, 439] on p "213 отключены" at bounding box center [138, 447] width 98 height 17
select select "30"
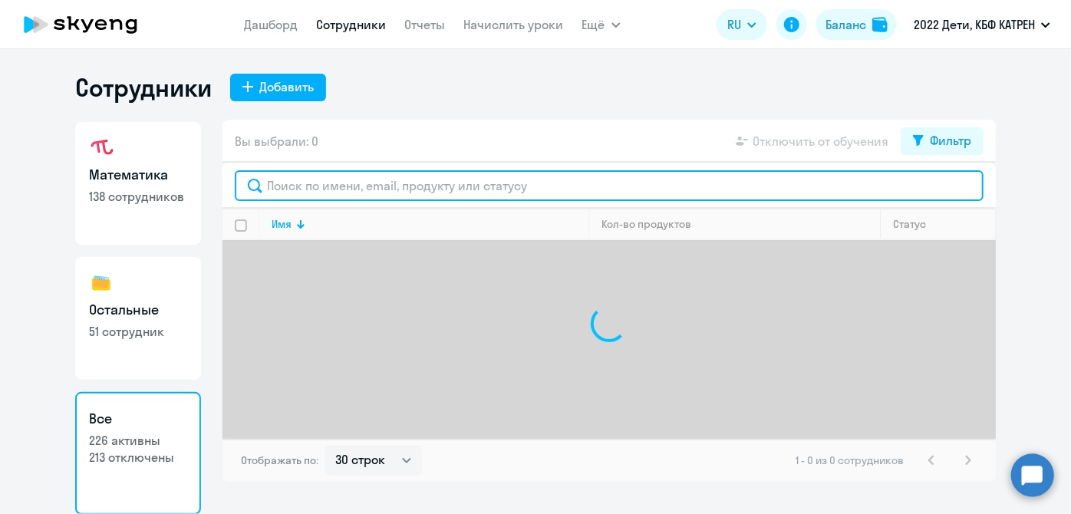
click at [353, 188] on input "text" at bounding box center [609, 185] width 749 height 31
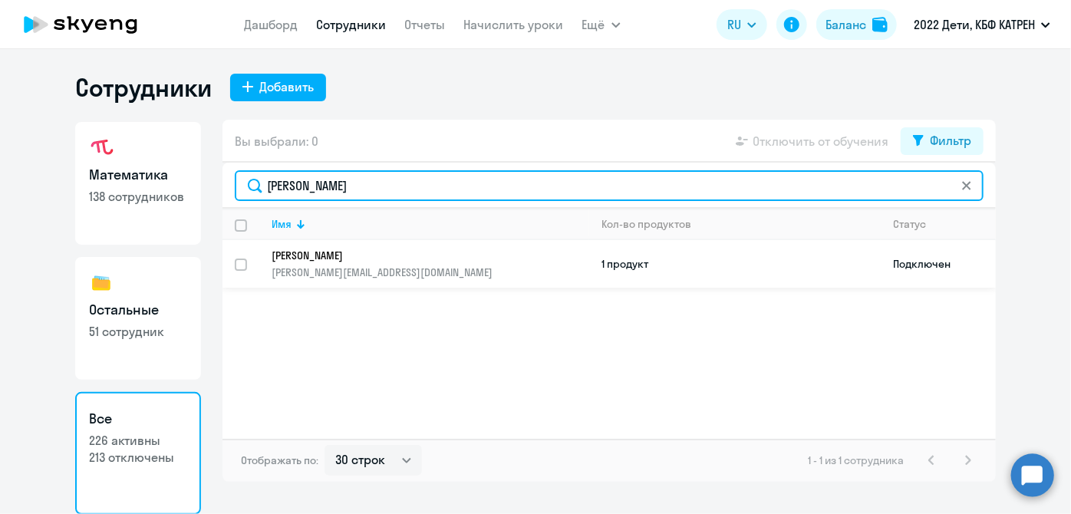
type input "[PERSON_NAME]"
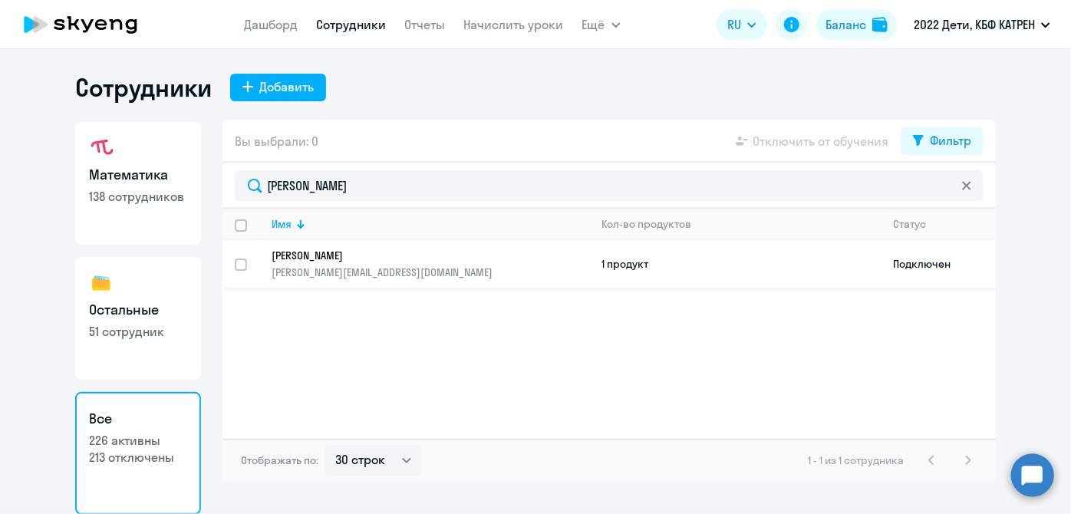
click at [298, 249] on p "[PERSON_NAME]" at bounding box center [419, 255] width 296 height 14
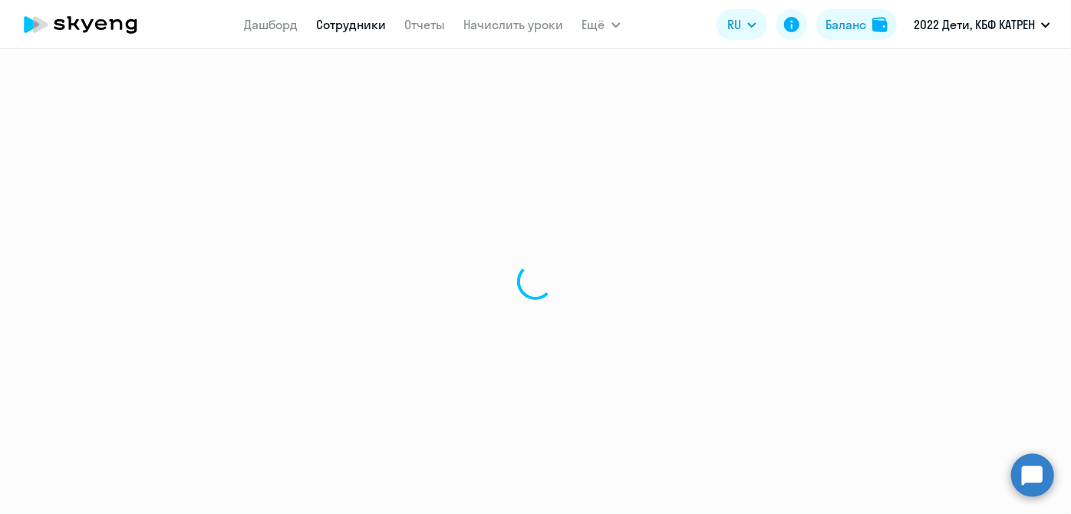
select select "math"
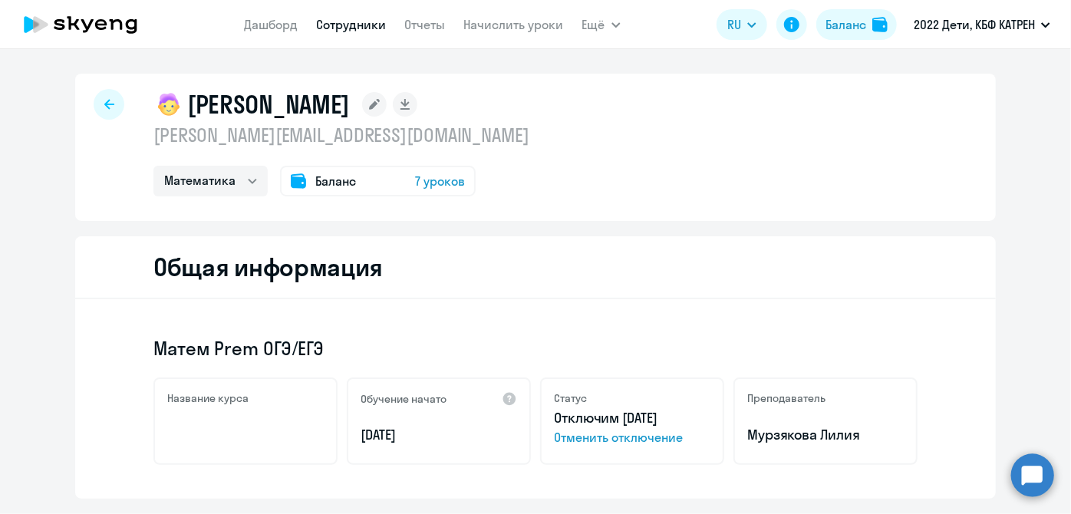
click at [582, 438] on span "Отменить отключение" at bounding box center [632, 437] width 156 height 18
click at [1043, 480] on circle at bounding box center [1032, 474] width 43 height 43
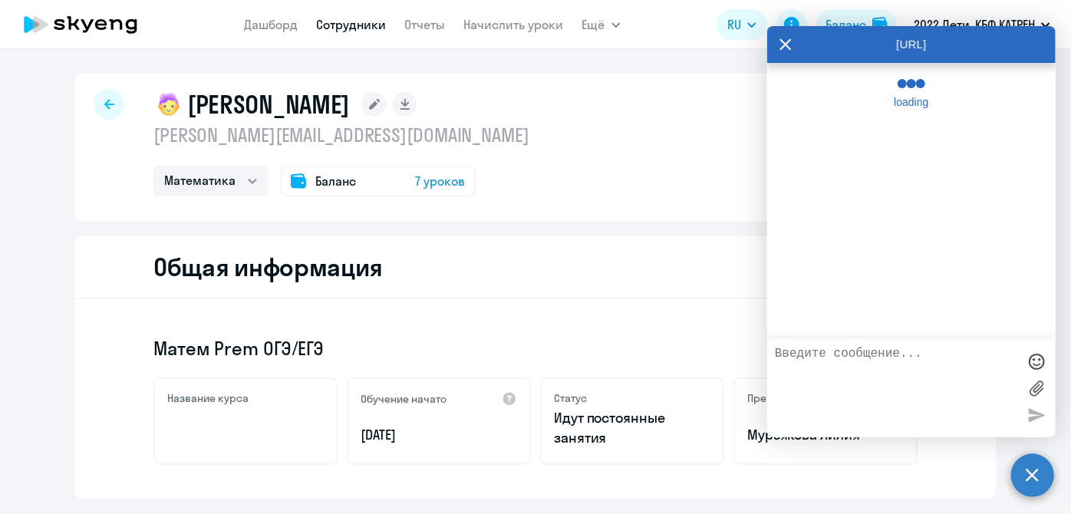
click at [868, 377] on textarea at bounding box center [896, 388] width 242 height 83
type textarea "[PERSON_NAME]"
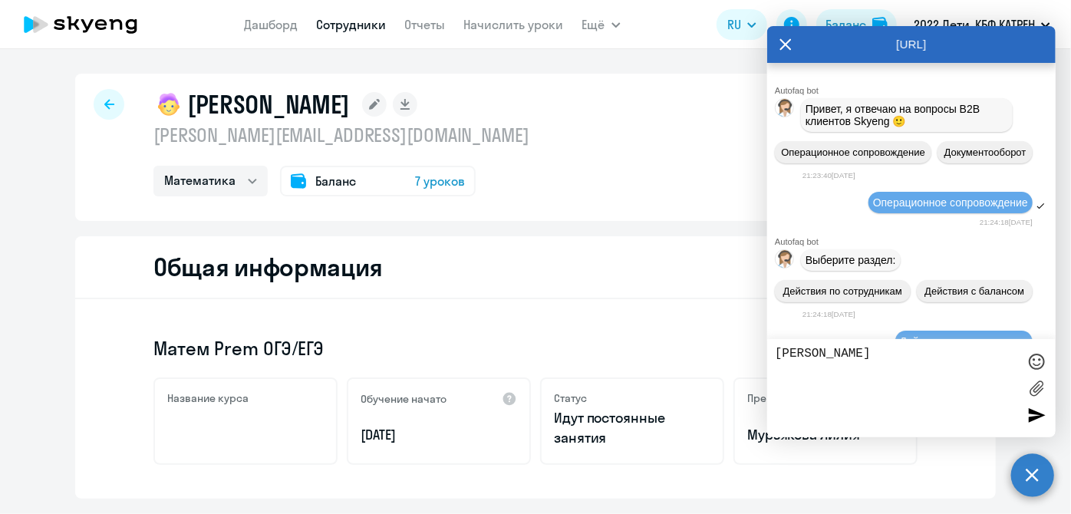
click at [865, 374] on textarea "[PERSON_NAME]" at bounding box center [896, 388] width 242 height 83
click at [847, 361] on textarea "[PERSON_NAME]" at bounding box center [896, 388] width 242 height 83
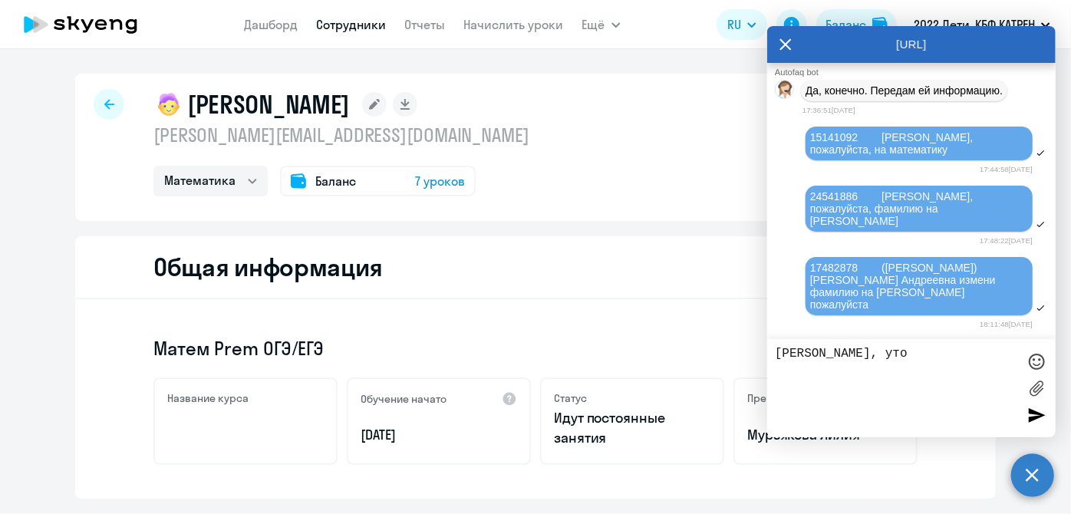
scroll to position [183179, 0]
paste textarea "24617222 [PERSON_NAME]"
type textarea "[PERSON_NAME], уточни по П 24617222 [PERSON_NAME] ли она премиум"
click at [1033, 410] on div at bounding box center [1036, 414] width 23 height 23
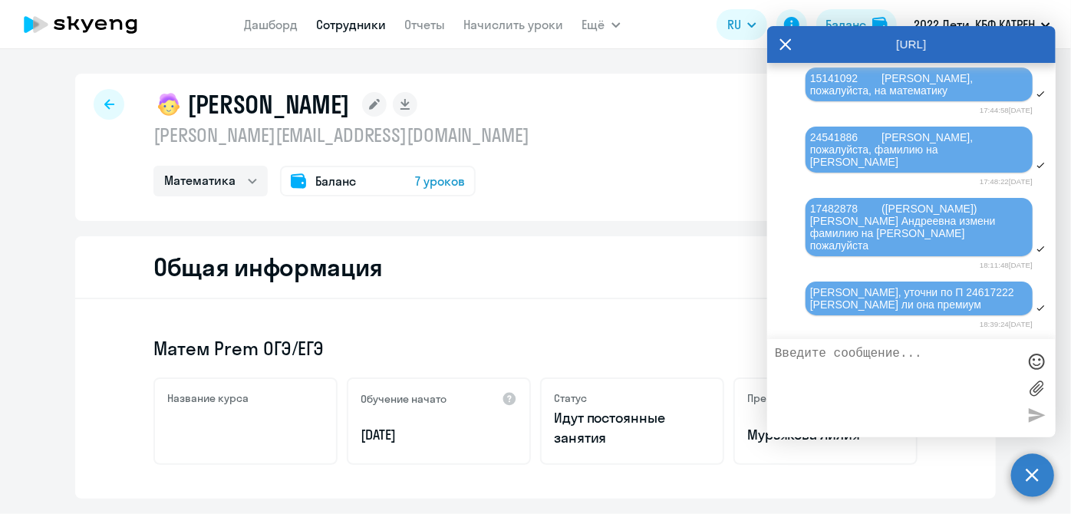
scroll to position [183238, 0]
